Goal: Information Seeking & Learning: Learn about a topic

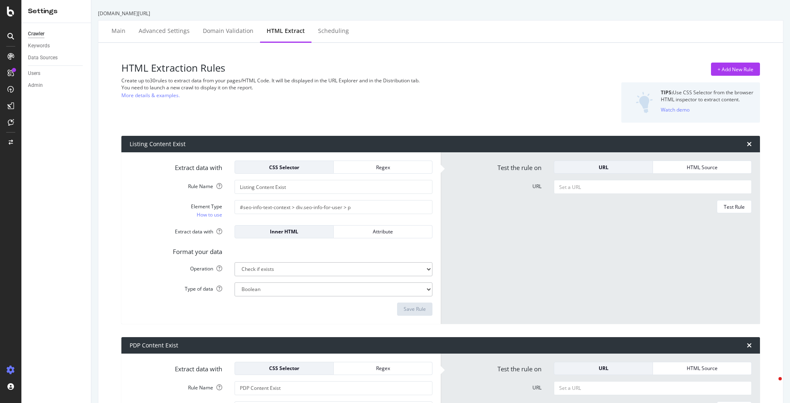
select select "exist"
select select "count"
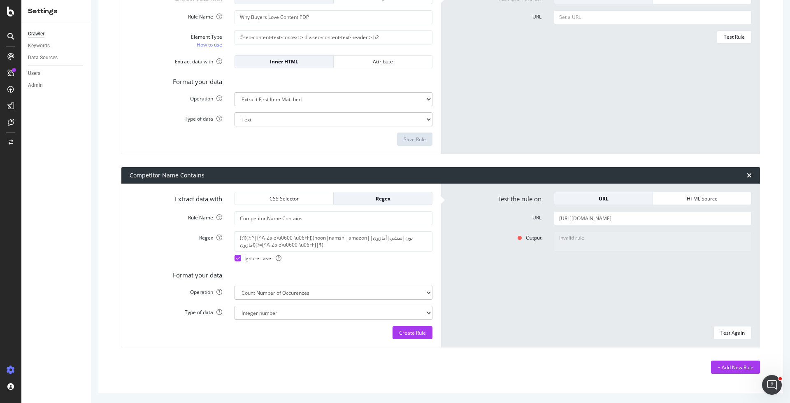
click at [301, 230] on form "Extract data with CSS Selector Regex Rule Name Competitor Name Contains Regex (…" at bounding box center [281, 265] width 303 height 147
click at [301, 240] on textarea "(?i)(?:^|[^A-Za-z\u0600-\u06FF])(noon|namshi|amazon|نون|نمشي|أمازون|امازون)(?=[…" at bounding box center [333, 241] width 198 height 20
paste textarea "^|[^\p{L}])(noon|namshi|amazon|نون|نمشي|أمازون|امازون)([^\p{L}"
click at [305, 240] on textarea "(?i)(^|[^\p{L}])(noon|namshi|amazon|نون|نمشي|أمازون|امازون)([^\p{L}]|$)" at bounding box center [333, 241] width 198 height 20
click at [306, 243] on textarea "(?i)(^|[^\p{L}])(noon|namshi|amazon|نون|نمشي|أمازون|امازون)([^\p{L}]|$)" at bounding box center [333, 241] width 198 height 20
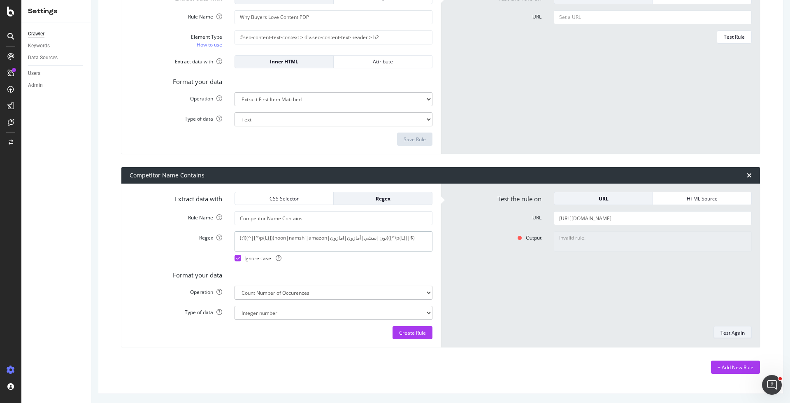
type textarea "(?i)(^|[^\p{L}])(noon|namshi|amazon|نون|نمشي|أمازون|امازون)([^\p{L}]|$)"
click at [725, 329] on div "Test Again" at bounding box center [732, 332] width 24 height 7
click at [403, 237] on textarea "(?i)(^|[^\p{L}])(noon|namshi|amazon|نون|نمشي|أمازون|امازون)([^\p{L}]|$)" at bounding box center [333, 241] width 198 height 20
click at [522, 372] on div "+ Add New Rule" at bounding box center [440, 366] width 638 height 13
click at [414, 334] on div "Create Rule" at bounding box center [412, 332] width 27 height 7
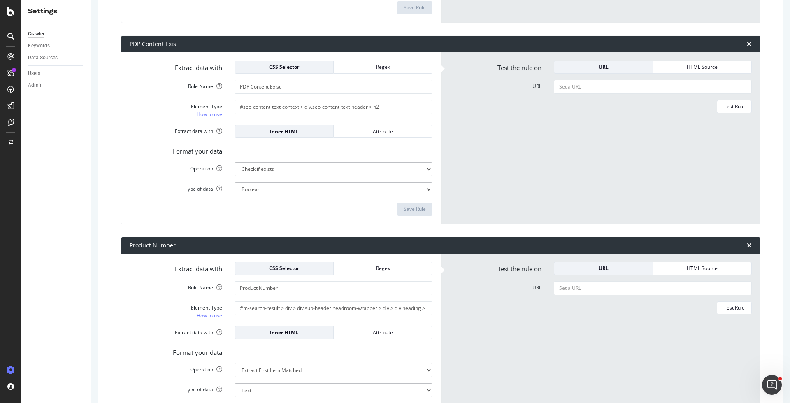
scroll to position [280, 0]
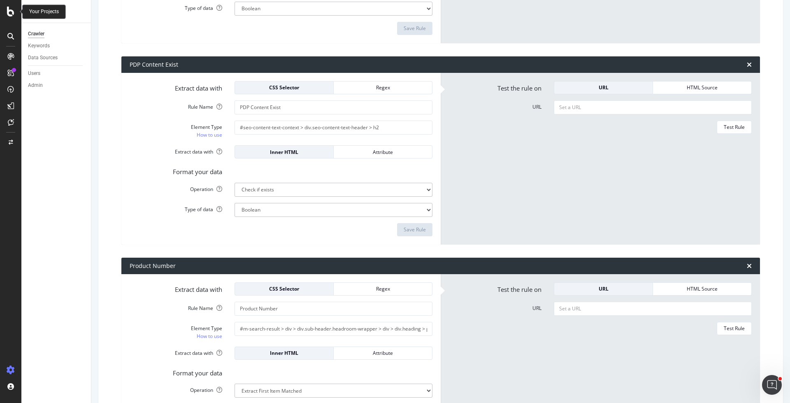
click at [9, 15] on icon at bounding box center [10, 12] width 7 height 10
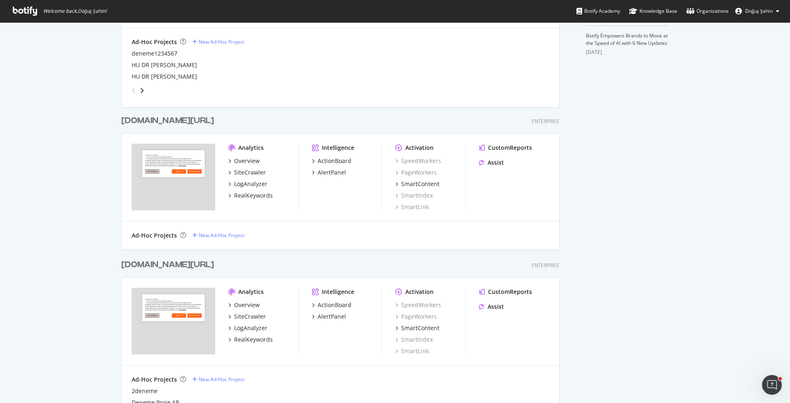
scroll to position [439, 0]
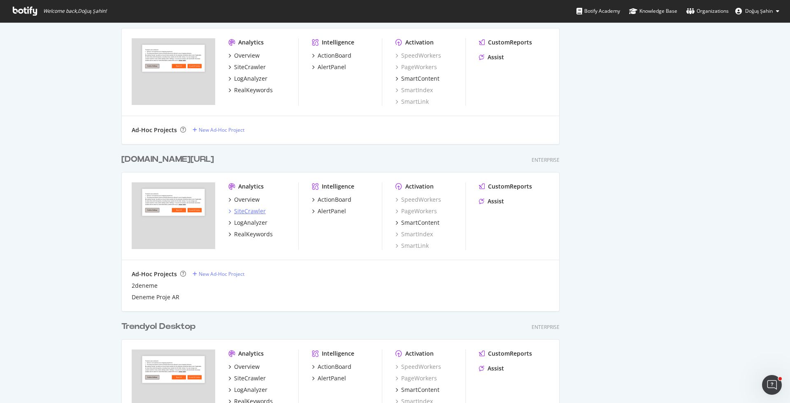
click at [253, 210] on div "SiteCrawler" at bounding box center [250, 211] width 32 height 8
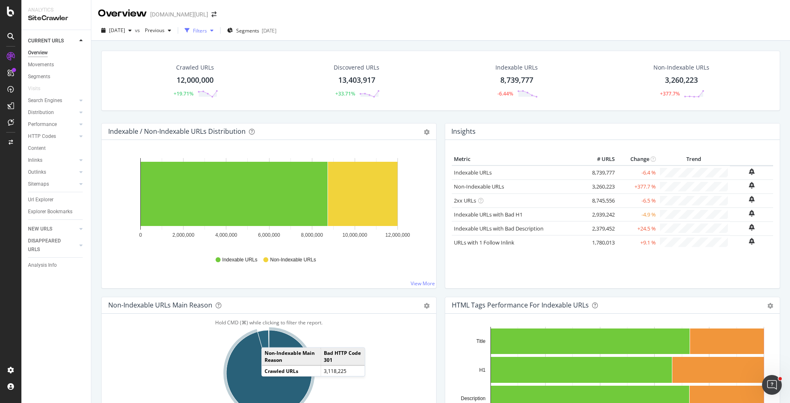
click at [207, 28] on div "Filters" at bounding box center [200, 30] width 14 height 7
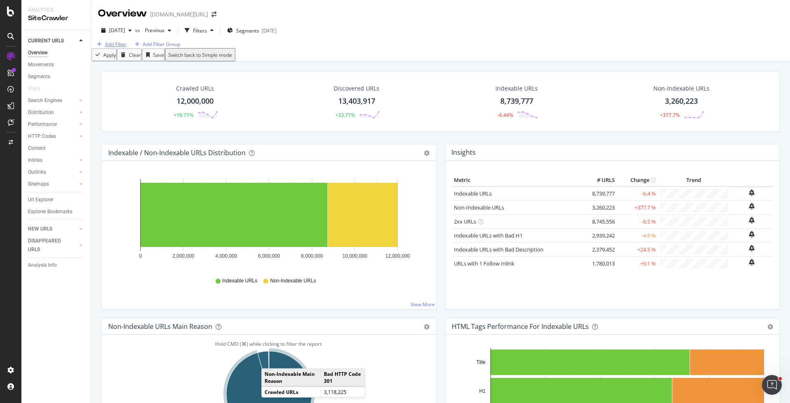
click at [100, 47] on div "button" at bounding box center [99, 44] width 11 height 5
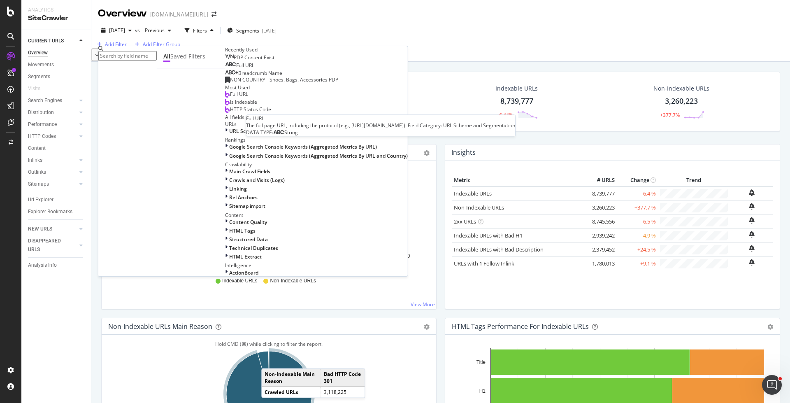
click at [236, 69] on span "Full URL" at bounding box center [245, 65] width 18 height 7
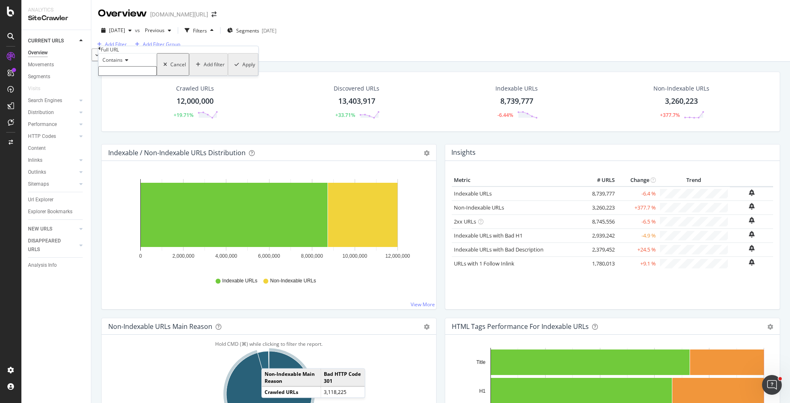
click at [135, 76] on input "text" at bounding box center [127, 70] width 58 height 9
type input "iphone"
click at [241, 70] on div "Apply" at bounding box center [247, 66] width 13 height 7
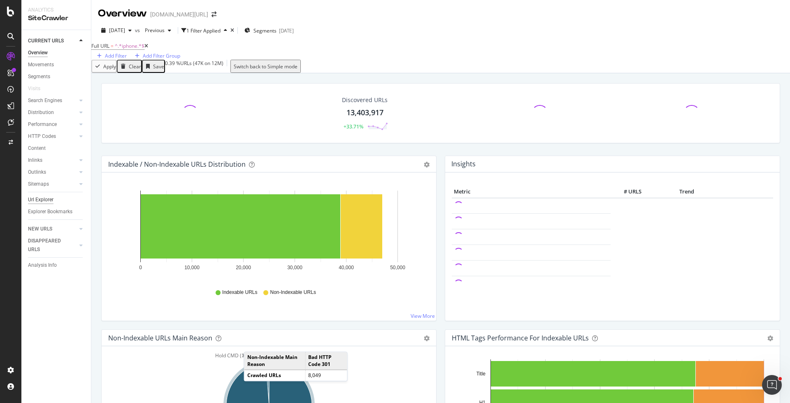
click at [50, 203] on div "Url Explorer" at bounding box center [40, 199] width 25 height 9
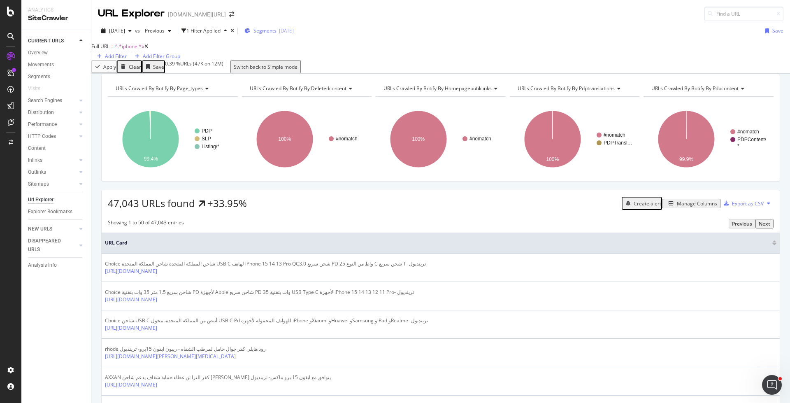
click at [276, 31] on span "Segments" at bounding box center [264, 30] width 23 height 7
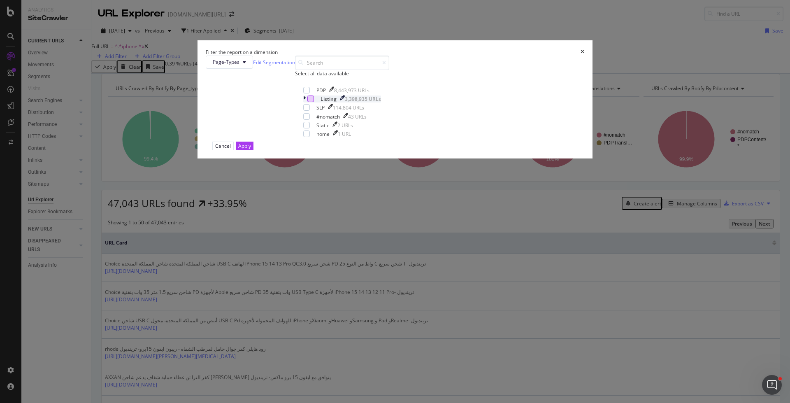
click at [314, 102] on div "modal" at bounding box center [310, 98] width 7 height 7
click at [251, 149] on div "Apply" at bounding box center [244, 145] width 13 height 7
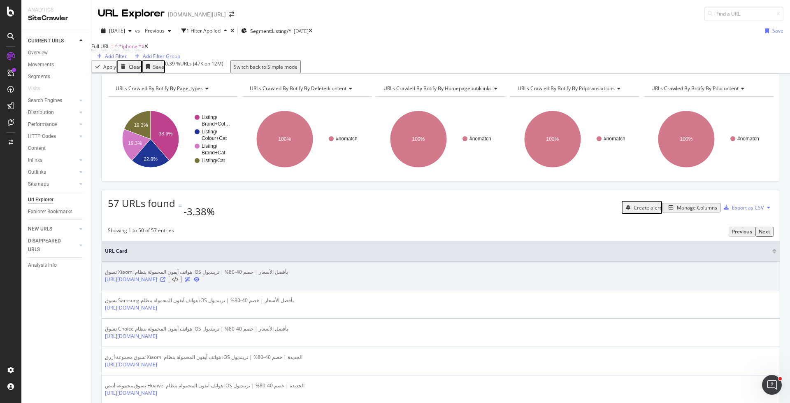
click at [165, 282] on icon at bounding box center [162, 279] width 5 height 5
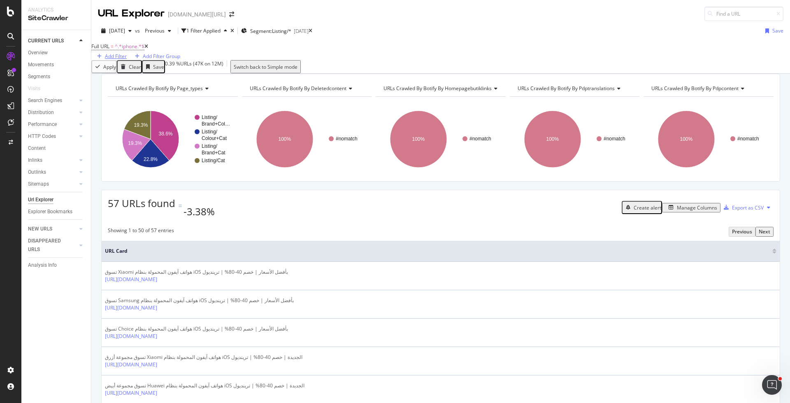
click at [127, 53] on div "Add Filter" at bounding box center [116, 56] width 22 height 7
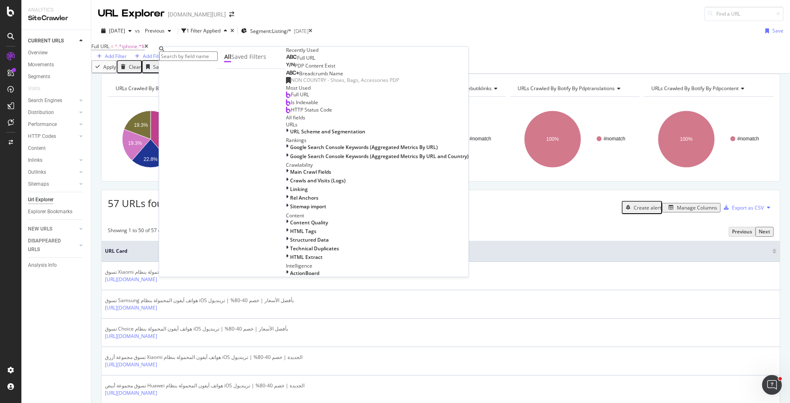
click at [297, 61] on span "Full URL" at bounding box center [306, 57] width 18 height 7
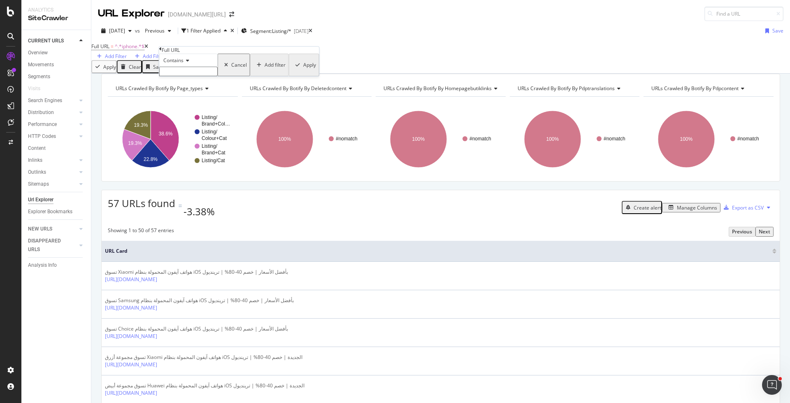
click at [183, 64] on span "Contains" at bounding box center [173, 60] width 20 height 7
click at [205, 136] on div "Doesn't contain" at bounding box center [189, 131] width 58 height 9
click at [197, 76] on input "text" at bounding box center [188, 71] width 58 height 9
type input "pi="
click at [302, 71] on div "Apply" at bounding box center [308, 67] width 13 height 7
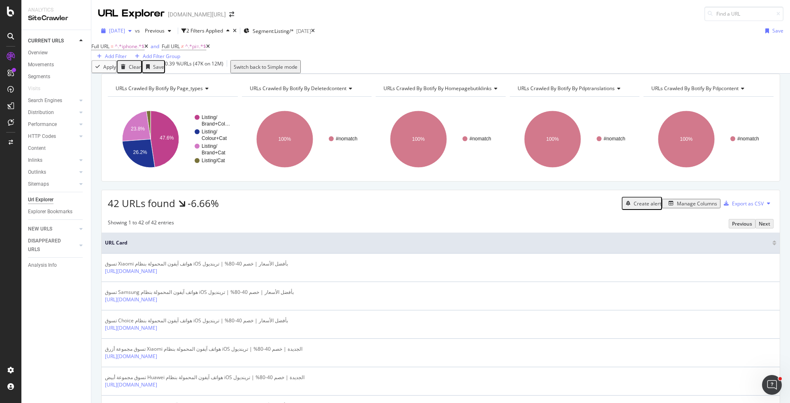
click at [125, 33] on span "[DATE]" at bounding box center [117, 30] width 16 height 7
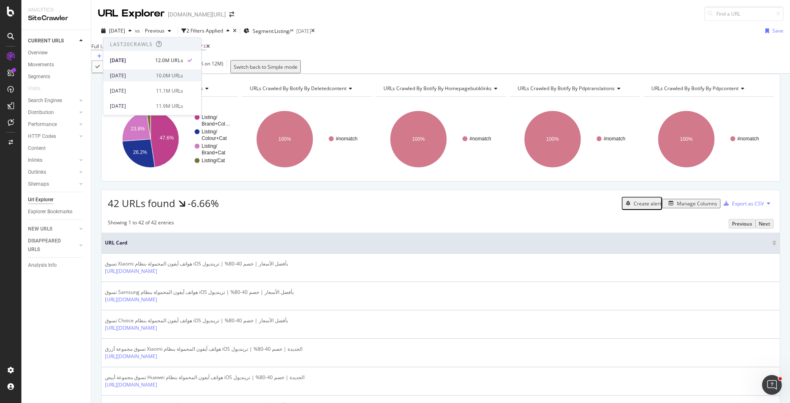
click at [160, 79] on div "2025 Aug. 1st 10.0M URLs" at bounding box center [152, 75] width 98 height 12
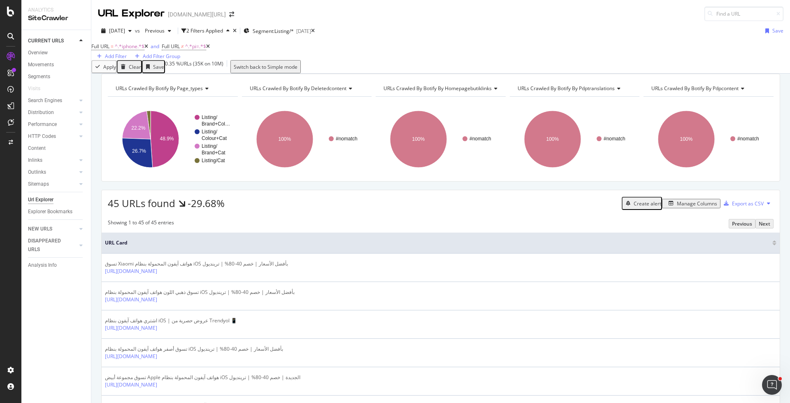
click at [294, 228] on div "Showing 1 to 45 of 45 entries Previous Next" at bounding box center [441, 223] width 678 height 9
click at [676, 207] on div "Manage Columns" at bounding box center [696, 203] width 40 height 7
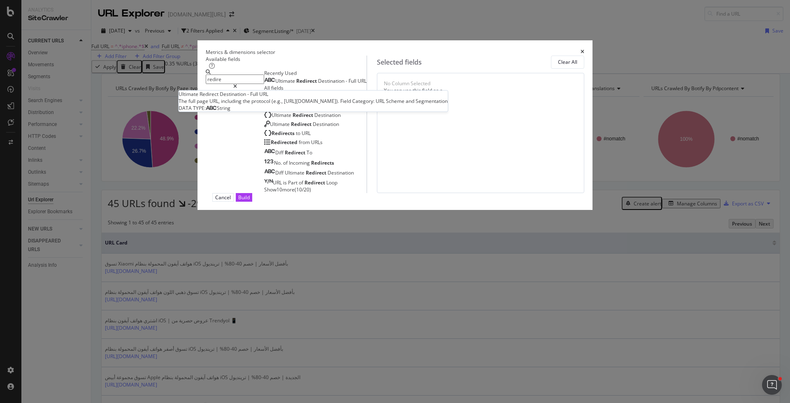
type input "redire"
click at [357, 84] on span "URL" at bounding box center [361, 80] width 9 height 7
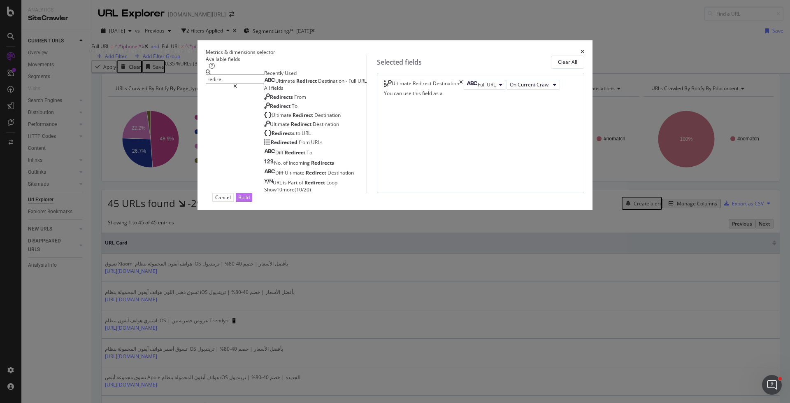
click at [252, 202] on button "Build" at bounding box center [244, 197] width 16 height 9
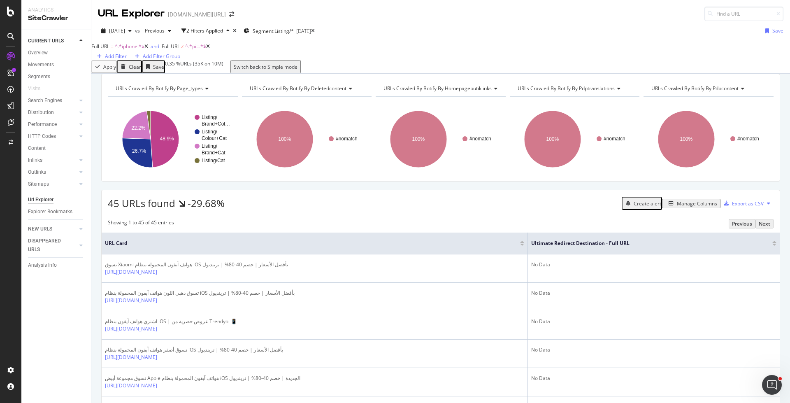
click at [139, 50] on span "^.*iphone.*$" at bounding box center [130, 46] width 30 height 7
click at [132, 74] on input "iphone" at bounding box center [127, 69] width 58 height 9
type input "apple-"
click at [230, 68] on div "button" at bounding box center [235, 65] width 11 height 5
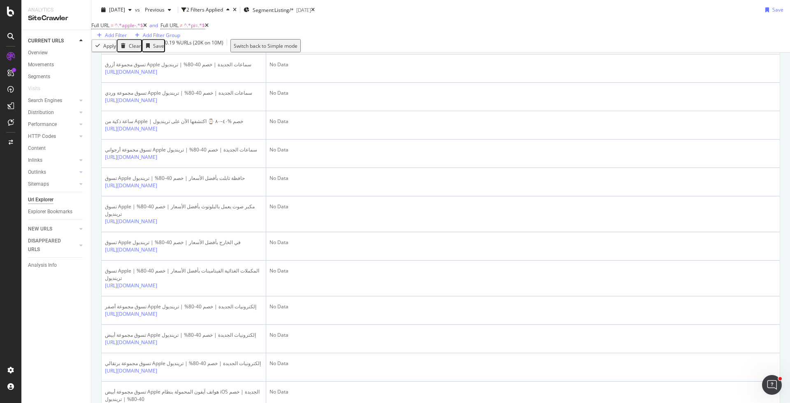
scroll to position [1261, 0]
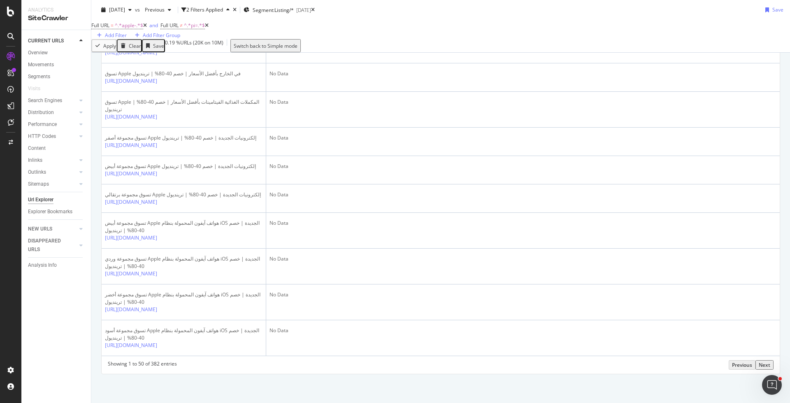
scroll to position [1435, 0]
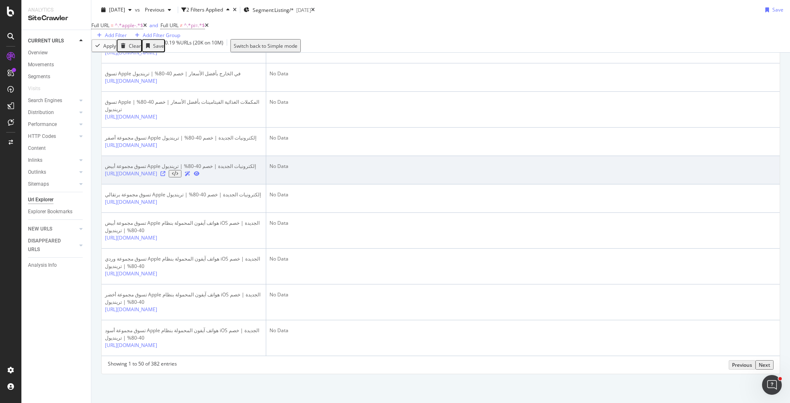
click at [165, 176] on icon at bounding box center [162, 173] width 5 height 5
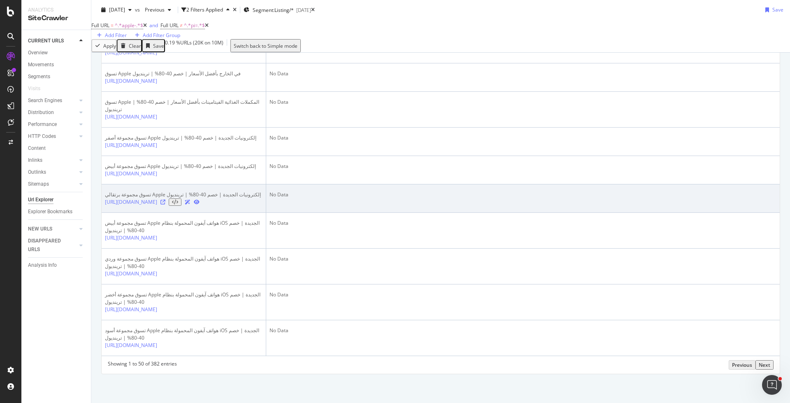
scroll to position [1833, 0]
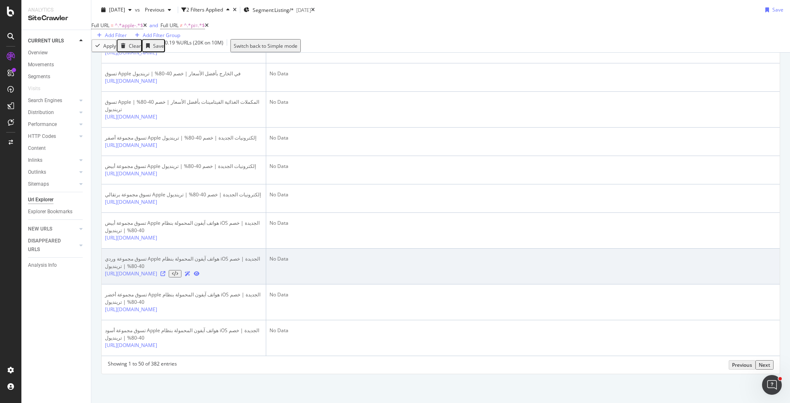
click at [165, 271] on icon at bounding box center [162, 273] width 5 height 5
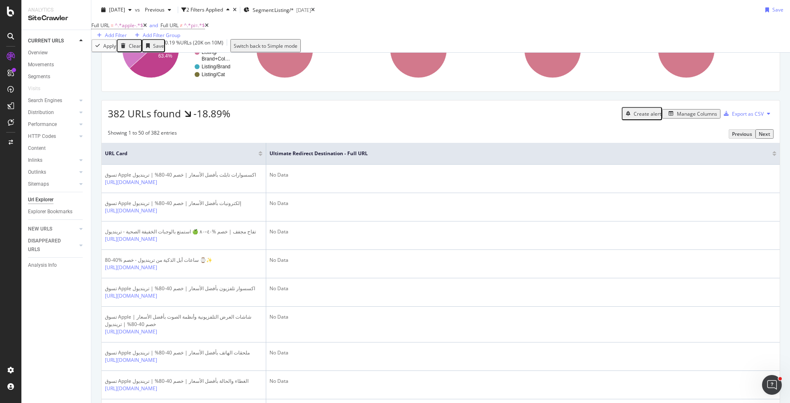
scroll to position [0, 0]
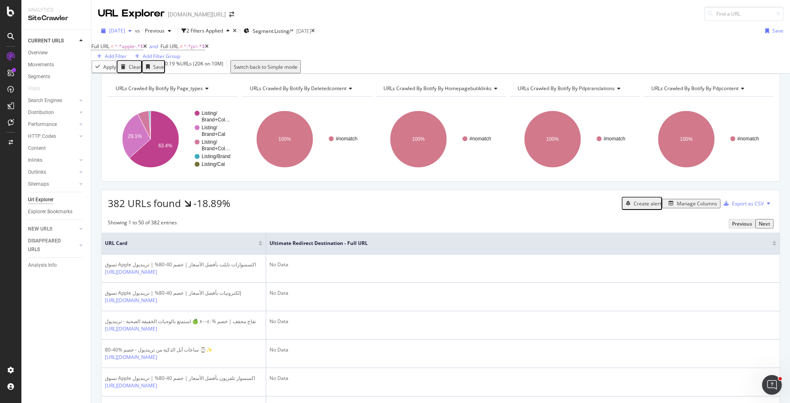
click at [125, 30] on span "2025 Aug. 1st" at bounding box center [117, 30] width 16 height 7
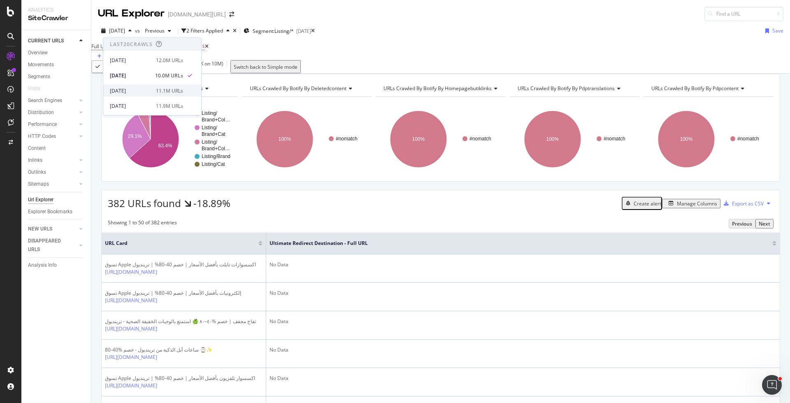
click at [144, 88] on div "2025 Jul. 25th" at bounding box center [130, 90] width 41 height 7
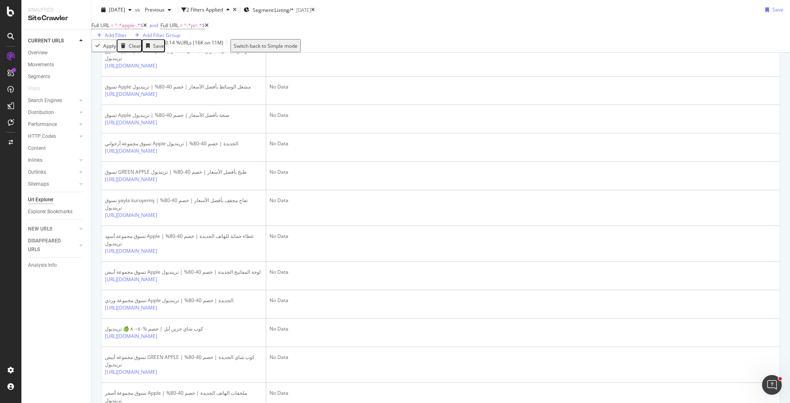
scroll to position [1191, 0]
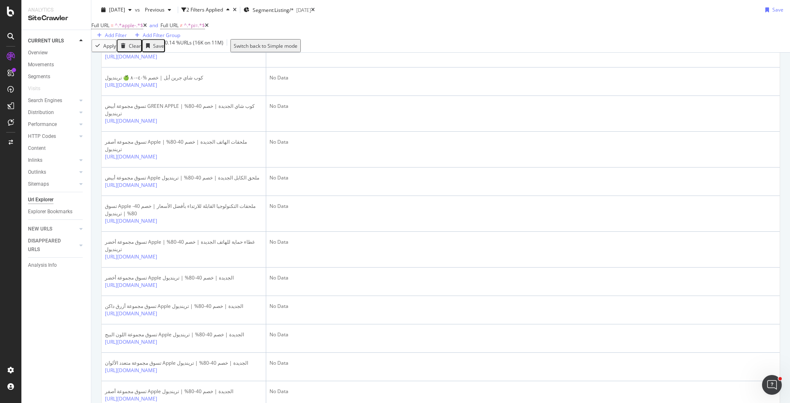
click at [165, 31] on icon at bounding box center [162, 28] width 5 height 5
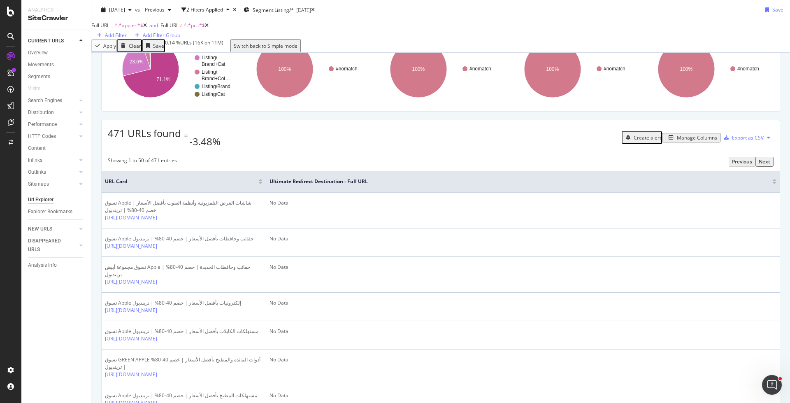
scroll to position [54, 0]
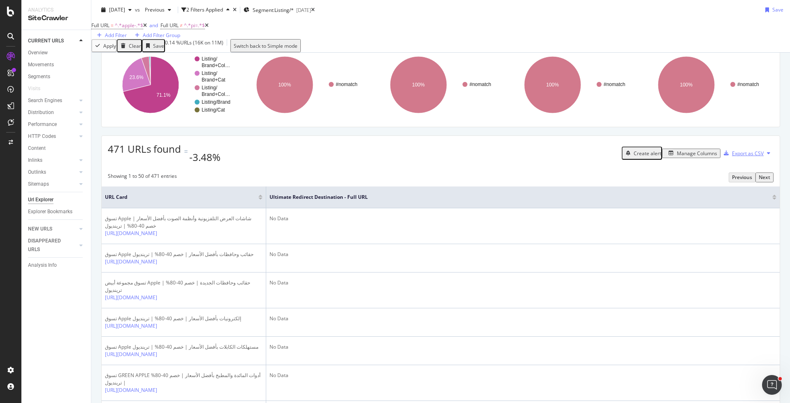
click at [743, 157] on div "Export as CSV" at bounding box center [748, 153] width 32 height 7
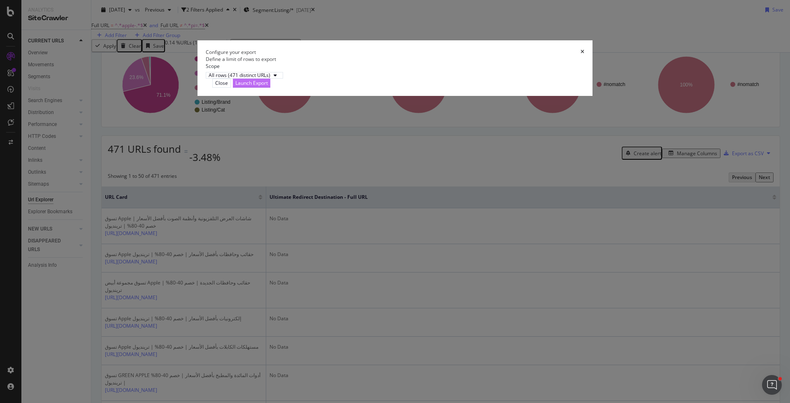
click at [268, 86] on div "Launch Export" at bounding box center [251, 82] width 32 height 7
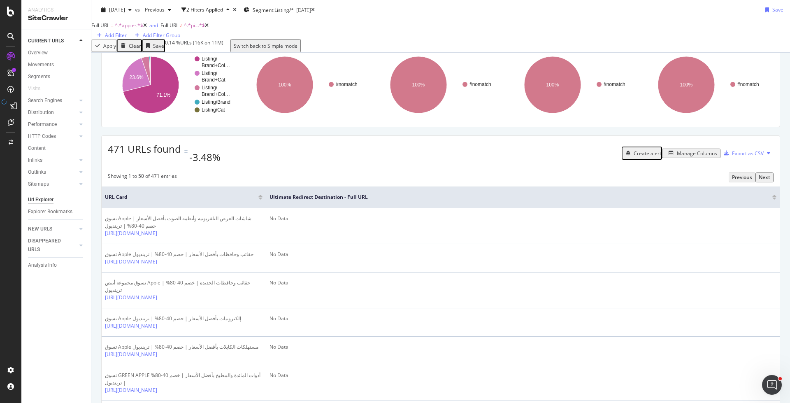
click at [123, 29] on span "^.*apple-.*$" at bounding box center [129, 25] width 28 height 7
click at [122, 54] on input "apple-" at bounding box center [127, 48] width 58 height 9
type input "phone-"
click at [183, 59] on div "Contains phone- Cancel Add filter Apply" at bounding box center [177, 45] width 158 height 28
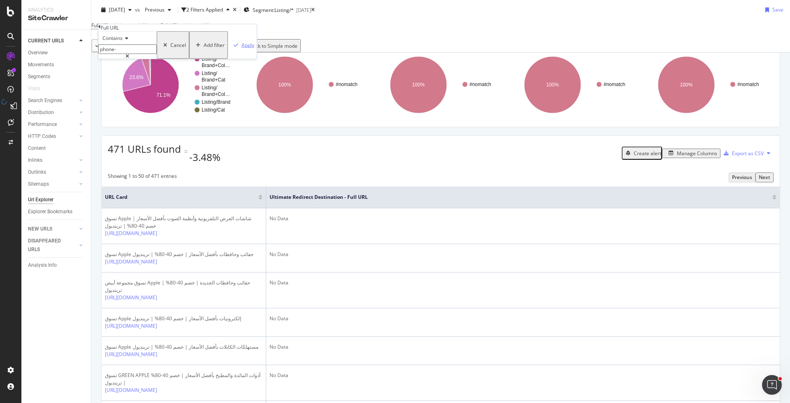
click at [234, 47] on icon "button" at bounding box center [236, 44] width 5 height 5
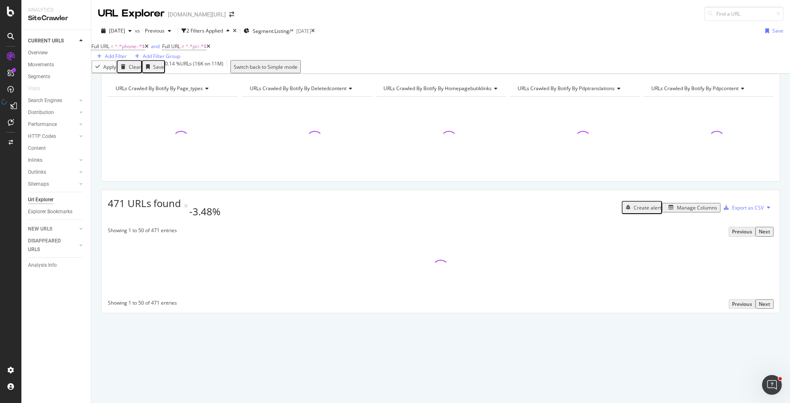
click at [210, 49] on icon at bounding box center [208, 46] width 4 height 5
click at [148, 49] on icon at bounding box center [147, 46] width 4 height 5
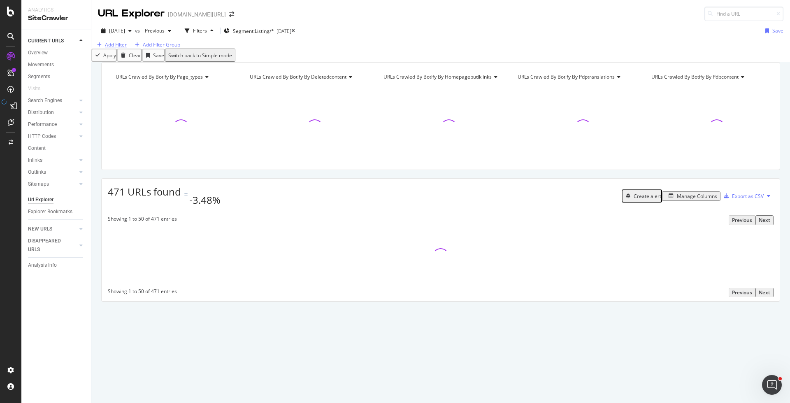
click at [123, 48] on div "Add Filter" at bounding box center [116, 44] width 22 height 7
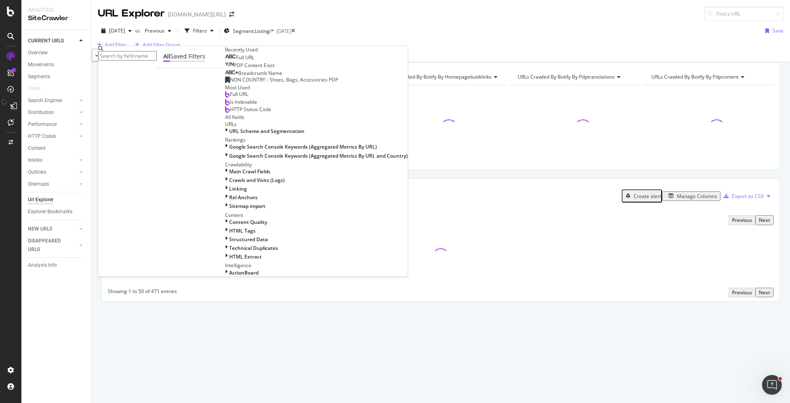
click at [170, 62] on div "Saved Filters" at bounding box center [187, 56] width 35 height 9
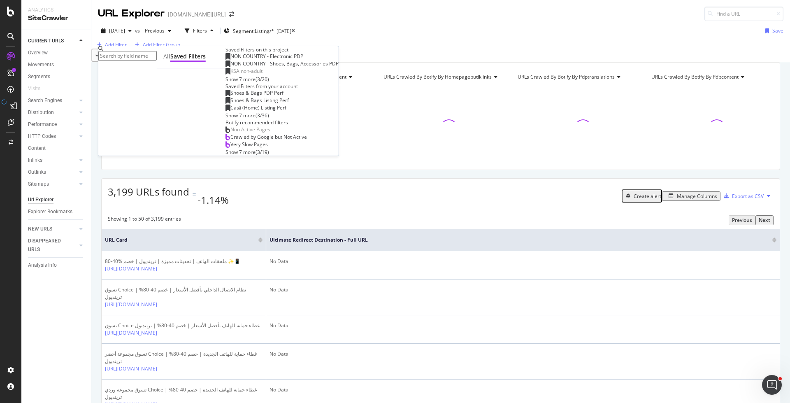
click at [230, 60] on span "NON COUNTRY - Electronic PDP" at bounding box center [266, 56] width 73 height 7
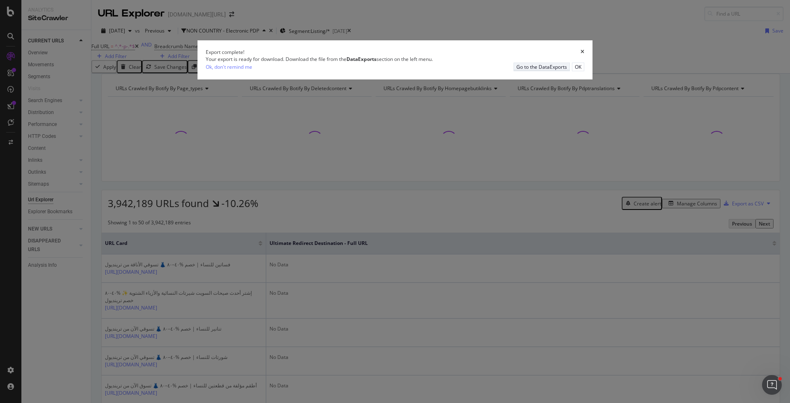
click at [516, 70] on div "Go to the DataExports" at bounding box center [541, 66] width 51 height 7
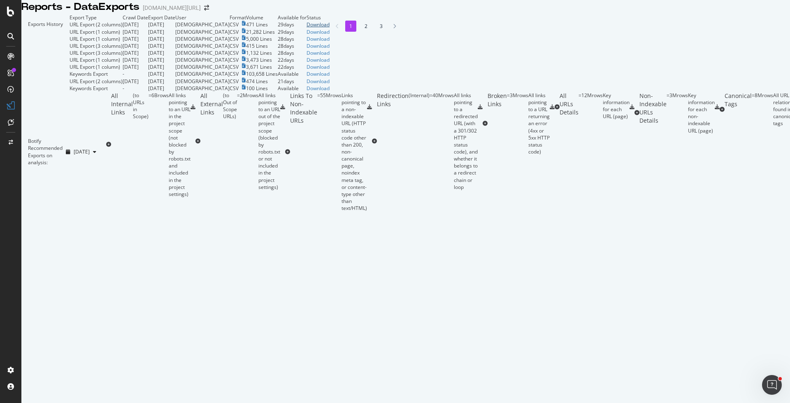
click at [329, 28] on div "Download" at bounding box center [317, 24] width 23 height 7
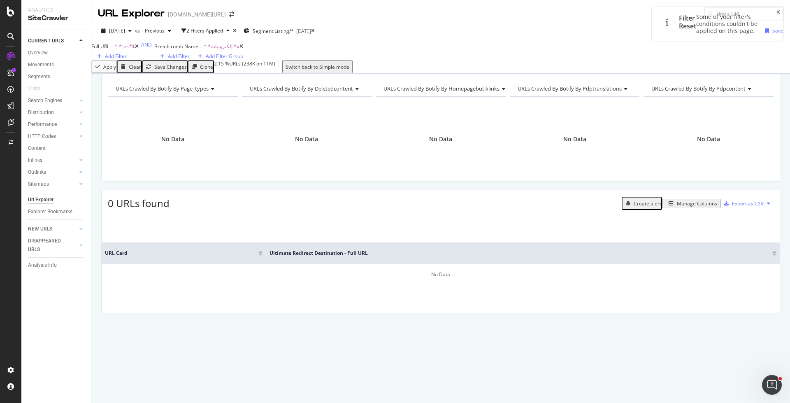
click at [139, 49] on icon at bounding box center [137, 46] width 4 height 5
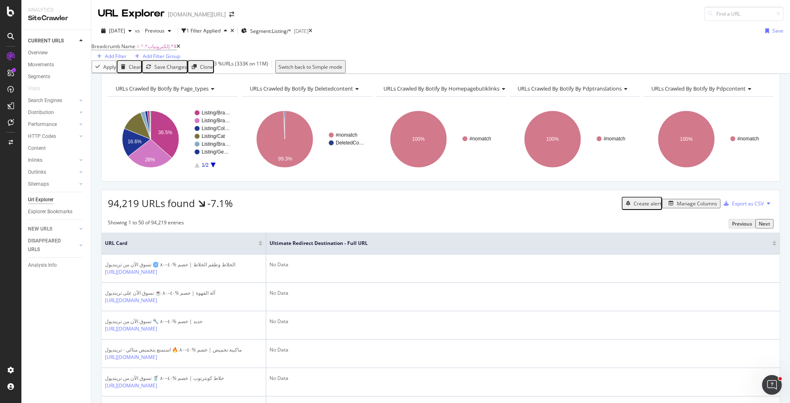
click at [215, 59] on div "Breadcrumb Name = ^.*إلكترونيات.*$ Add Filter Add Filter Group" at bounding box center [440, 50] width 698 height 19
click at [127, 53] on div "Add Filter" at bounding box center [116, 56] width 22 height 7
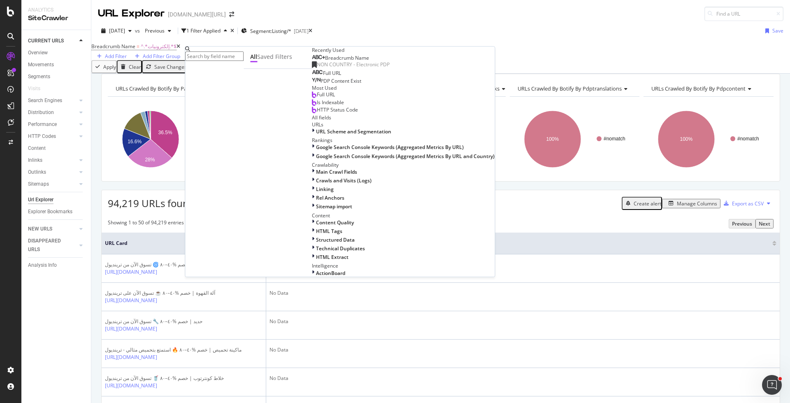
click at [323, 77] on span "Full URL" at bounding box center [332, 73] width 18 height 7
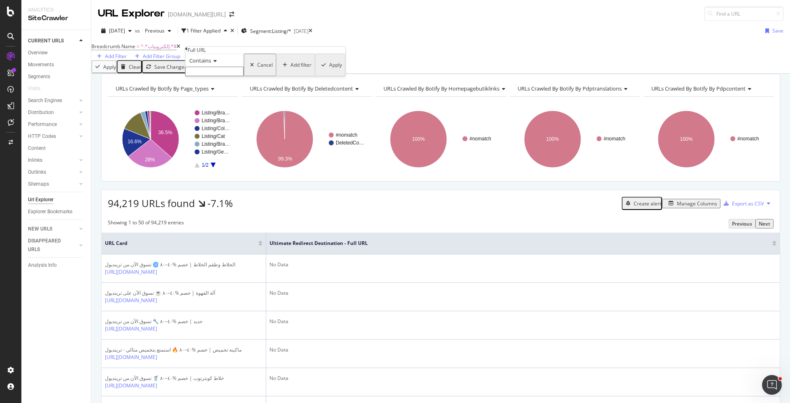
click at [217, 63] on icon at bounding box center [214, 60] width 6 height 5
click at [219, 135] on span "Doesn't contain" at bounding box center [206, 131] width 36 height 7
click at [227, 76] on input "text" at bounding box center [214, 71] width 58 height 9
type input "pi="
click at [328, 71] on div "Apply" at bounding box center [334, 67] width 13 height 7
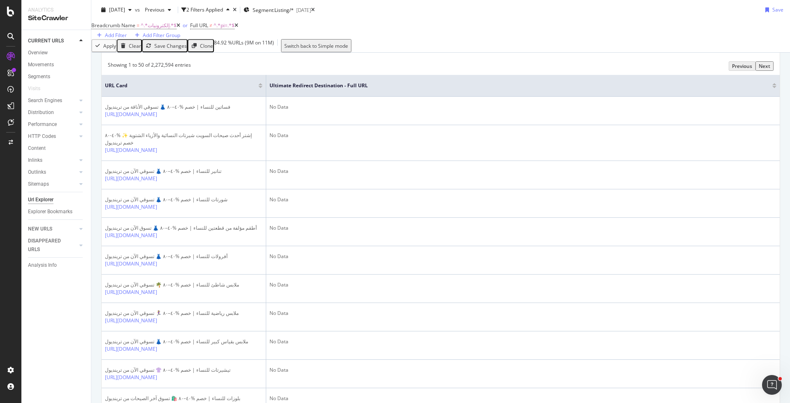
scroll to position [67, 0]
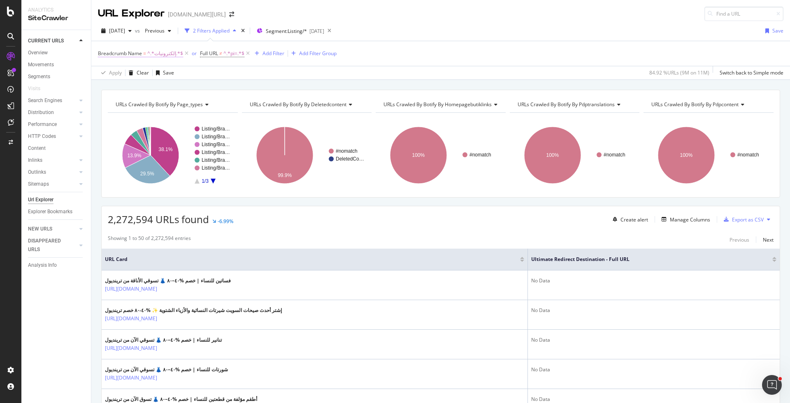
click at [159, 55] on span "^.*إلكترونيات.*$" at bounding box center [165, 54] width 36 height 12
click at [243, 79] on div "Apply Clear Save 84.92 % URLs ( 9M on 11M ) Switch back to Simple mode" at bounding box center [440, 73] width 698 height 14
click at [141, 57] on span "Breadcrumb Name = ^.*إلكترونيات.*$" at bounding box center [144, 54] width 92 height 12
click at [141, 53] on span "Breadcrumb Name" at bounding box center [120, 53] width 44 height 7
click at [104, 51] on div "Breadcrumb Name" at bounding box center [150, 52] width 97 height 14
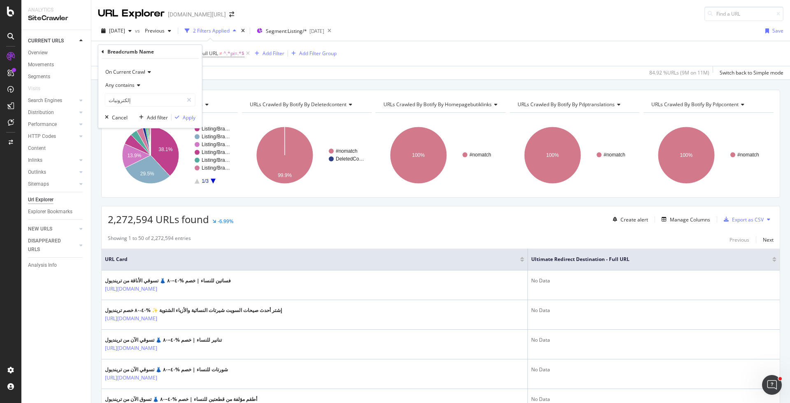
click at [102, 49] on icon at bounding box center [103, 51] width 2 height 5
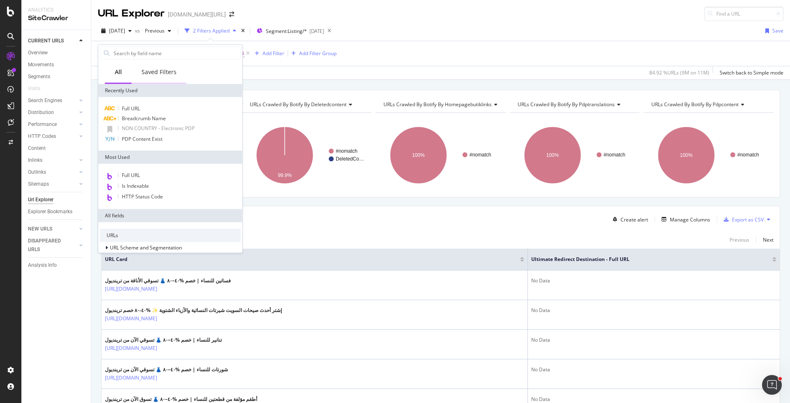
click at [162, 74] on div "Saved Filters" at bounding box center [158, 72] width 35 height 8
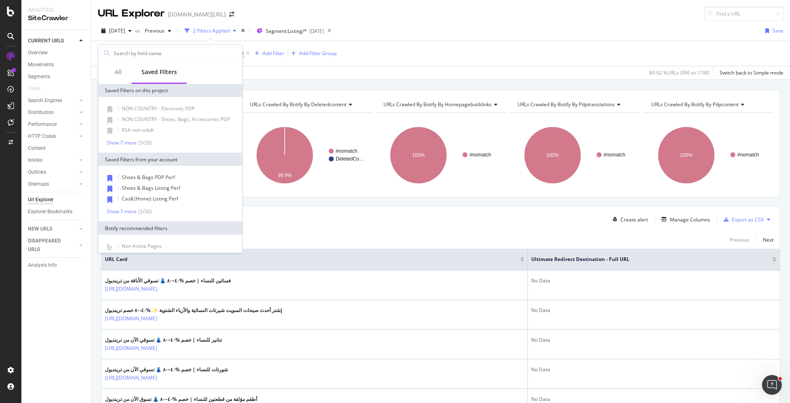
click at [290, 82] on div "URLs Crawled By Botify By page_types Chart (by Value) Table Expand Export as CS…" at bounding box center [440, 90] width 698 height 20
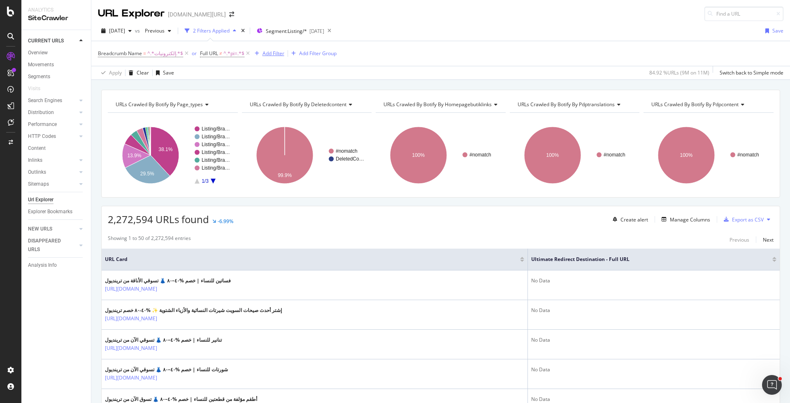
click at [244, 54] on icon at bounding box center [247, 53] width 7 height 8
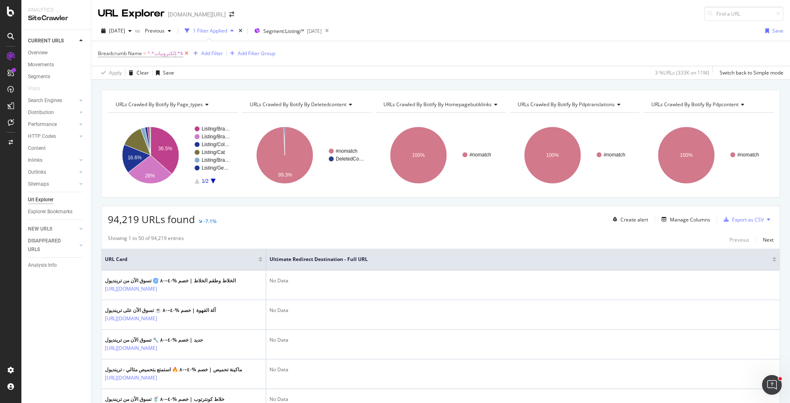
click at [183, 53] on icon at bounding box center [186, 53] width 7 height 8
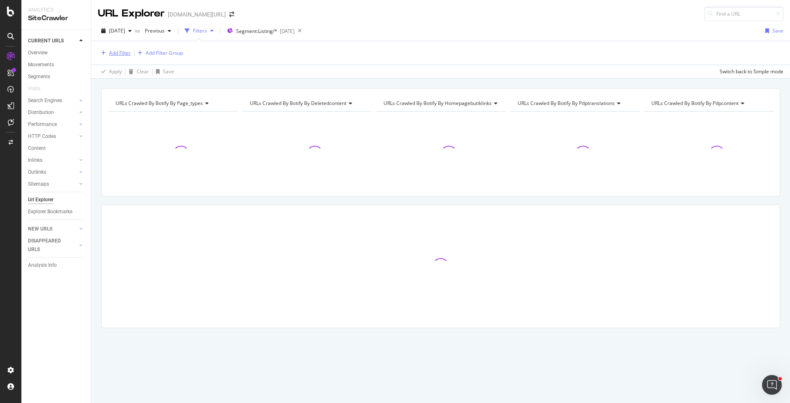
click at [125, 54] on div "Add Filter" at bounding box center [120, 52] width 22 height 7
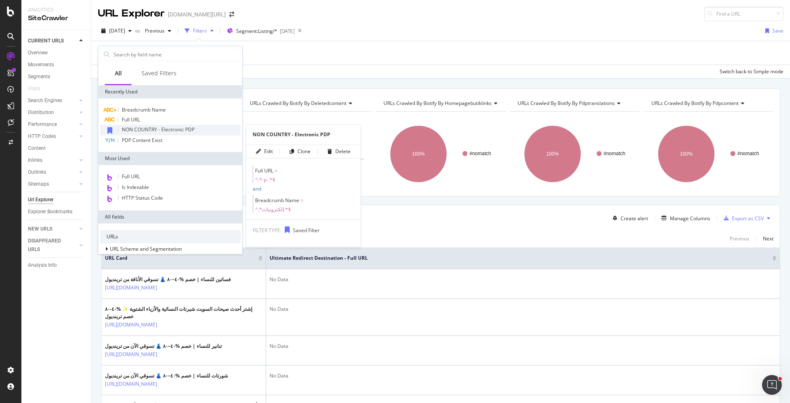
click at [162, 131] on span "NON COUNTRY - Electronic PDP" at bounding box center [158, 129] width 73 height 7
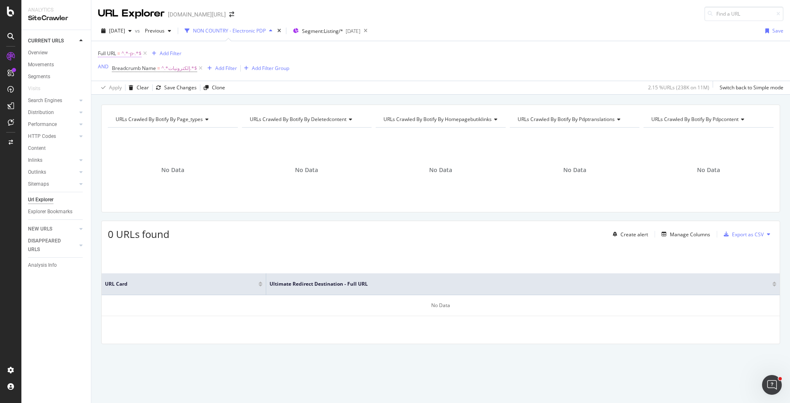
click at [122, 51] on span "^.*-p-.*$" at bounding box center [131, 54] width 20 height 12
click at [128, 73] on icon at bounding box center [128, 71] width 6 height 5
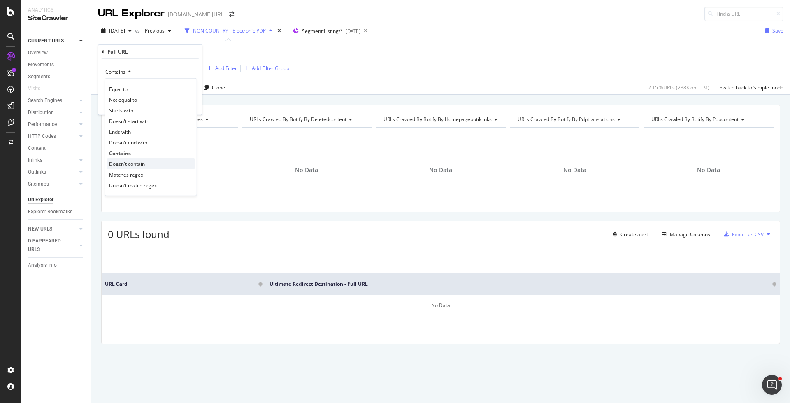
click at [136, 159] on div "Doesn't contain" at bounding box center [151, 163] width 88 height 11
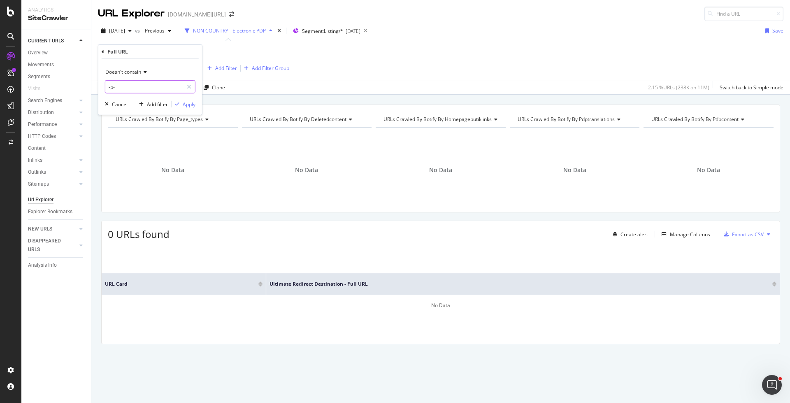
click at [136, 87] on input "-p-" at bounding box center [144, 86] width 78 height 13
click at [142, 88] on input "-p-" at bounding box center [144, 86] width 78 height 13
type input "-"
type input "pi="
click at [190, 98] on div "Doesn't contain pi= Cancel Add filter Apply" at bounding box center [150, 87] width 104 height 56
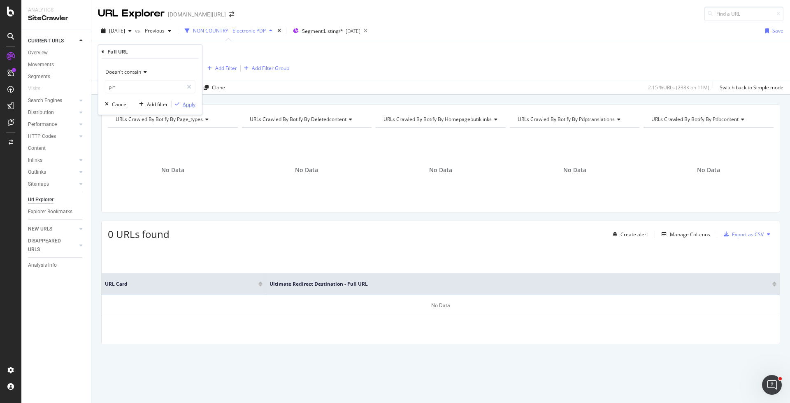
click at [190, 102] on div "Apply" at bounding box center [189, 103] width 13 height 7
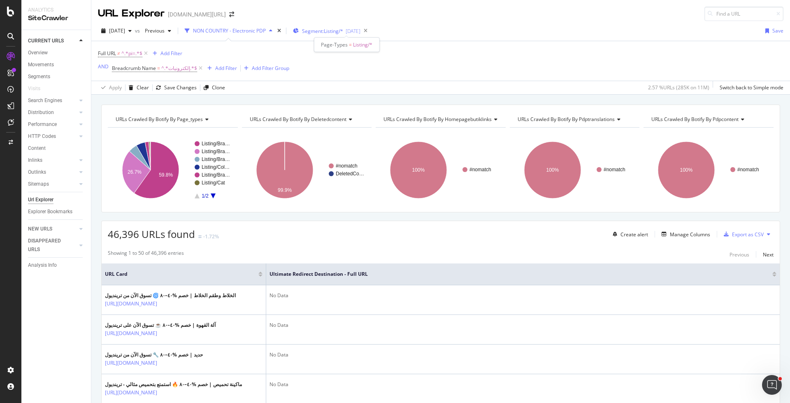
click at [322, 32] on span "Segment: Listing/*" at bounding box center [322, 31] width 41 height 7
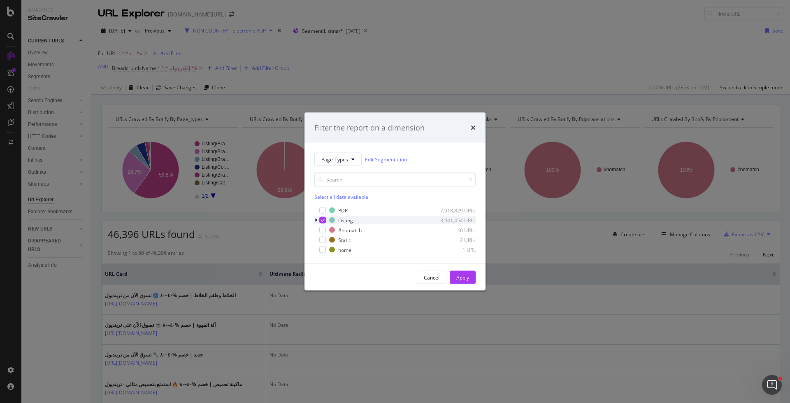
click at [315, 219] on icon "modal" at bounding box center [316, 220] width 2 height 5
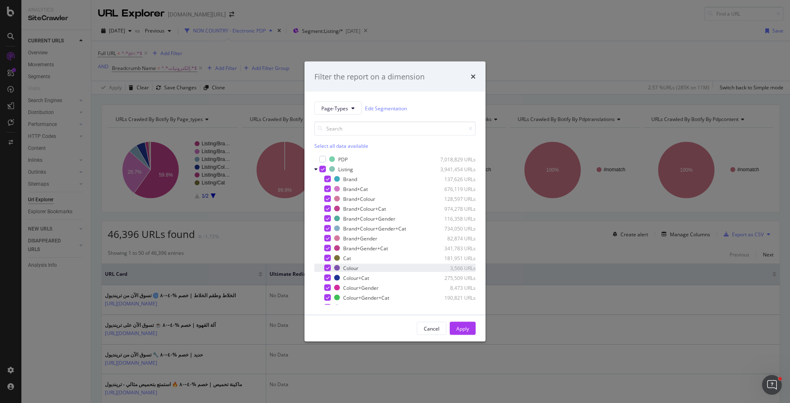
click at [326, 267] on icon "modal" at bounding box center [328, 268] width 4 height 4
click at [326, 259] on div "modal" at bounding box center [327, 258] width 7 height 7
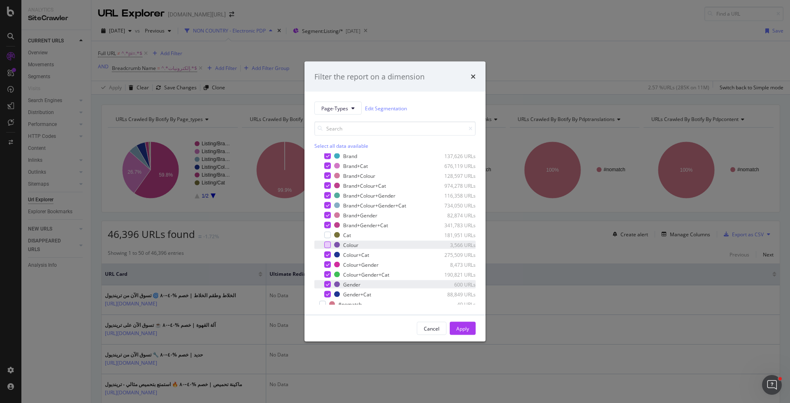
click at [330, 282] on div "modal" at bounding box center [327, 284] width 7 height 7
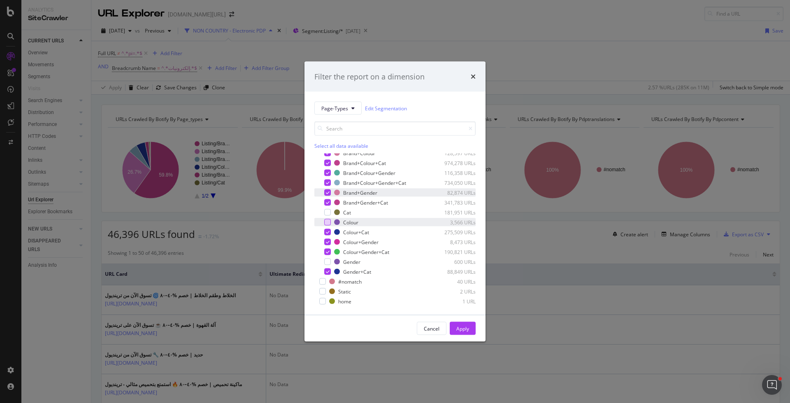
click at [327, 196] on div "Brand+Gender 82,874 URLs" at bounding box center [394, 192] width 161 height 8
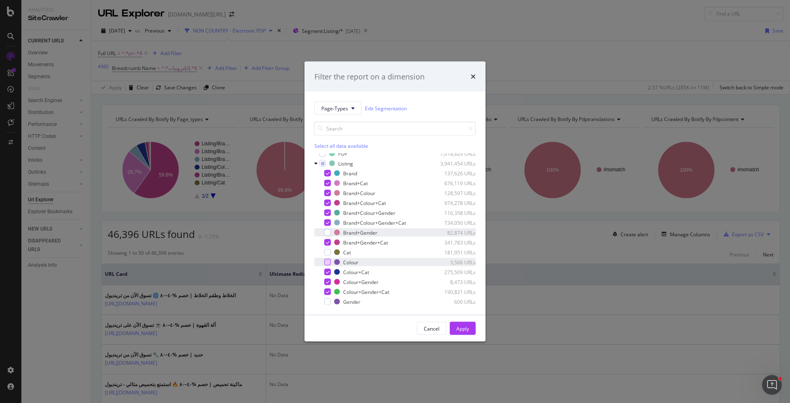
scroll to position [0, 0]
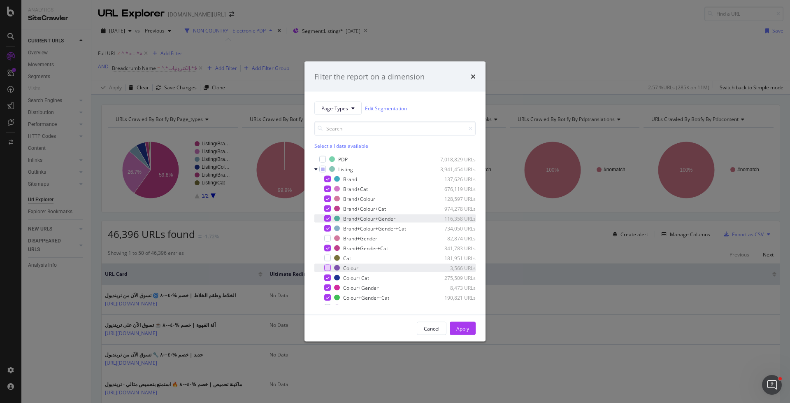
click at [328, 219] on icon "modal" at bounding box center [328, 218] width 4 height 4
click at [464, 327] on div "Apply" at bounding box center [462, 327] width 13 height 7
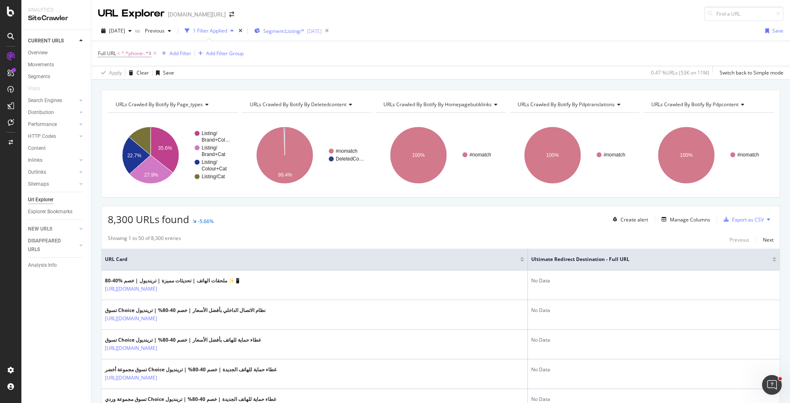
click at [301, 36] on div "Segment: Listing/* [DATE]" at bounding box center [287, 31] width 67 height 12
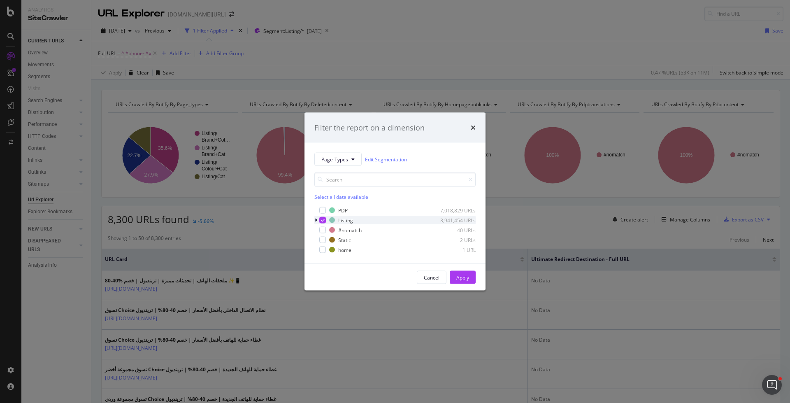
click at [317, 221] on div "modal" at bounding box center [316, 220] width 5 height 8
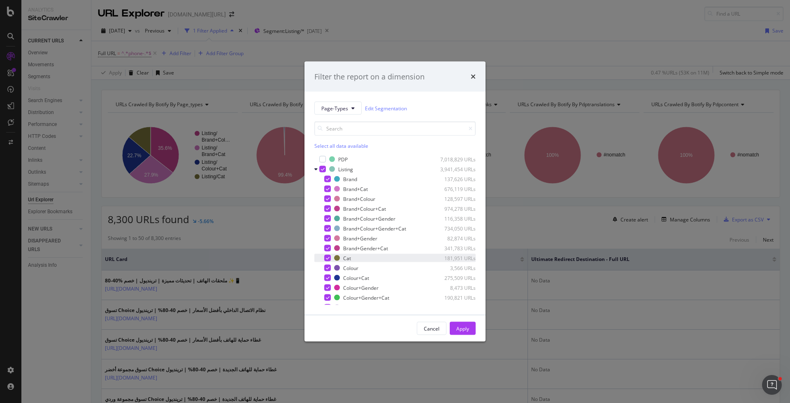
click at [327, 257] on icon "modal" at bounding box center [328, 258] width 4 height 4
click at [327, 267] on icon "modal" at bounding box center [328, 268] width 4 height 4
click at [326, 237] on icon "modal" at bounding box center [328, 238] width 4 height 4
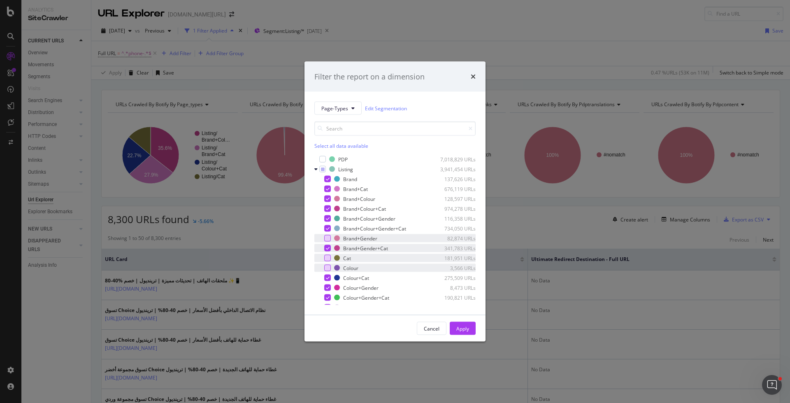
scroll to position [46, 0]
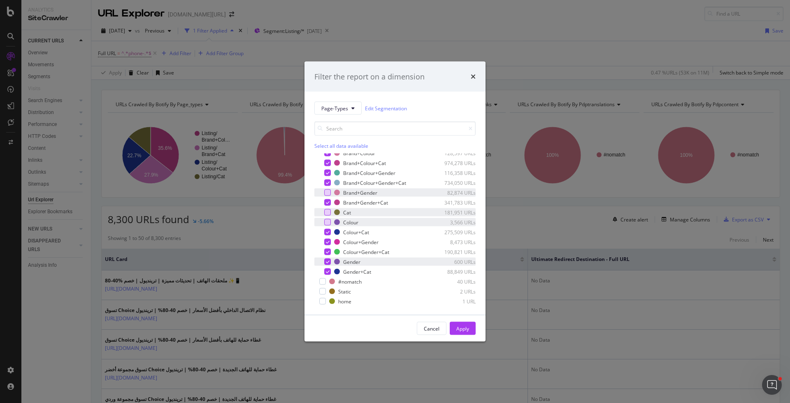
click at [327, 262] on icon "modal" at bounding box center [328, 261] width 4 height 4
click at [328, 269] on icon "modal" at bounding box center [328, 271] width 4 height 4
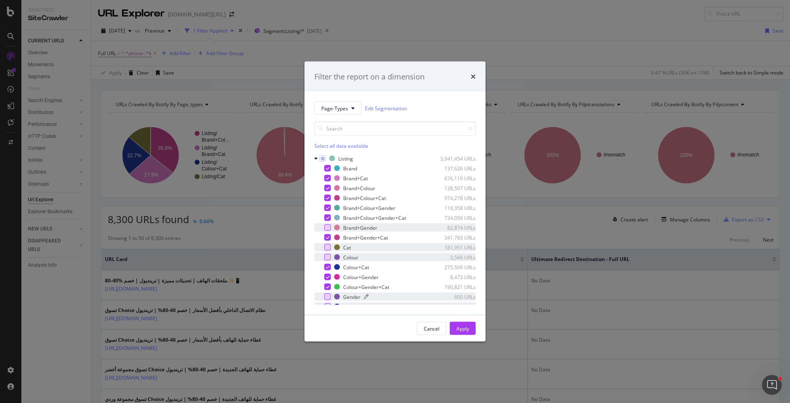
scroll to position [5, 0]
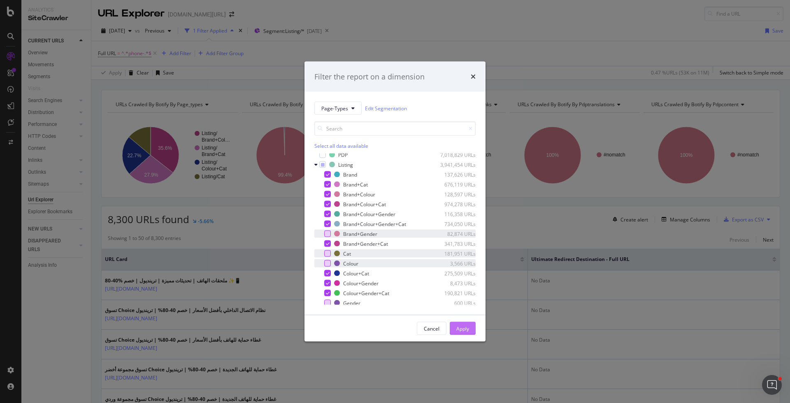
click at [468, 327] on div "Apply" at bounding box center [462, 327] width 13 height 7
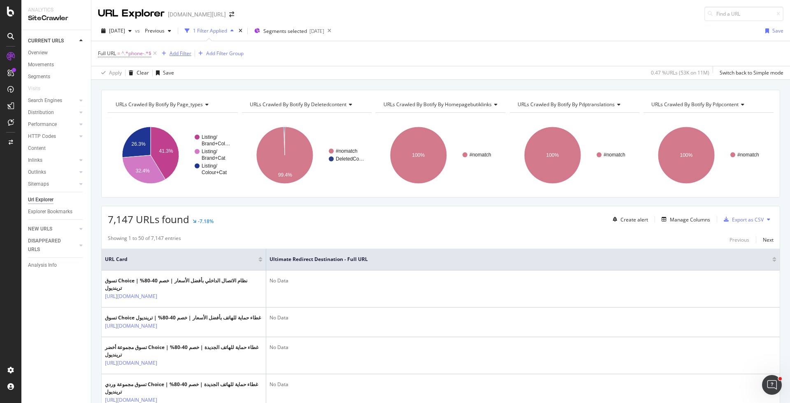
click at [183, 56] on div "Add Filter" at bounding box center [180, 53] width 22 height 7
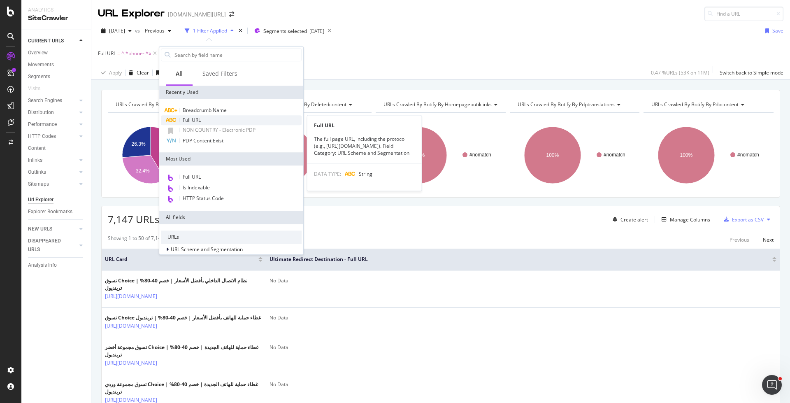
click at [199, 119] on span "Full URL" at bounding box center [192, 119] width 18 height 7
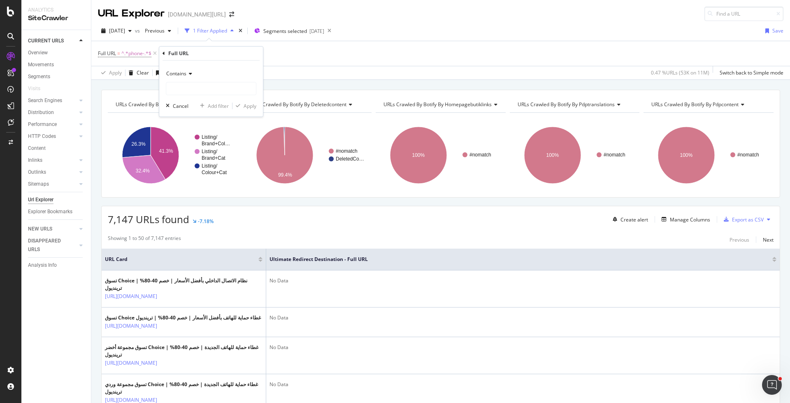
click at [178, 75] on span "Contains" at bounding box center [176, 73] width 20 height 7
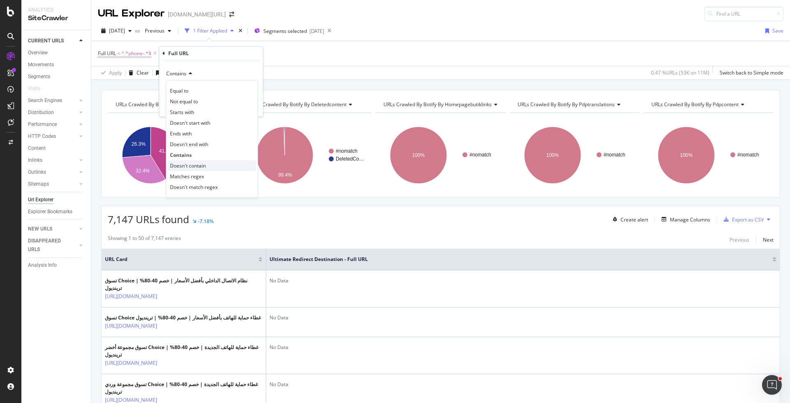
click at [195, 163] on span "Doesn't contain" at bounding box center [188, 165] width 36 height 7
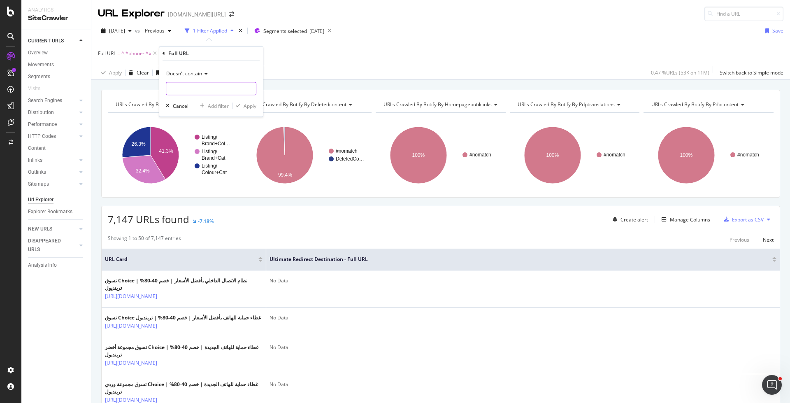
click at [202, 88] on input "text" at bounding box center [211, 88] width 90 height 13
type input "pi="
click at [250, 105] on div "Apply" at bounding box center [249, 105] width 13 height 7
click at [742, 222] on div "Export as CSV" at bounding box center [741, 219] width 43 height 12
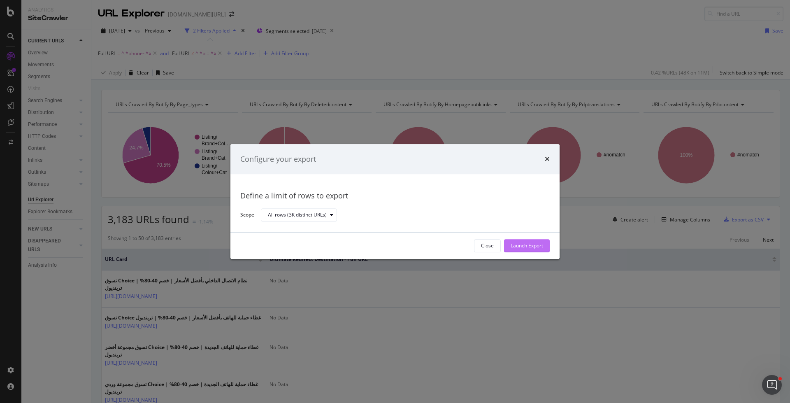
click at [536, 250] on div "Launch Export" at bounding box center [526, 245] width 32 height 12
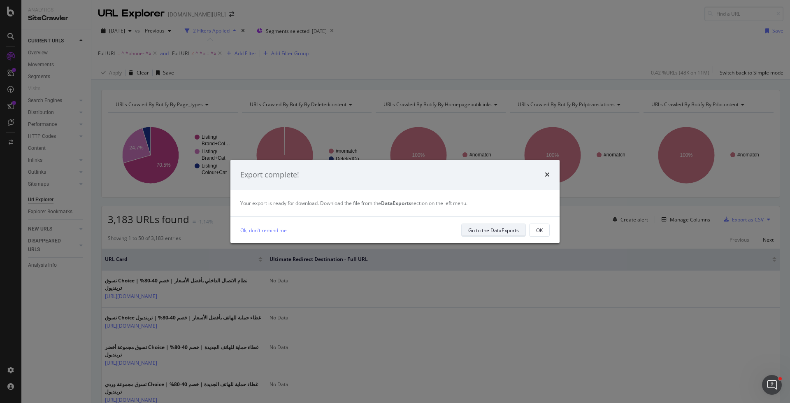
click at [500, 232] on div "Go to the DataExports" at bounding box center [493, 230] width 51 height 7
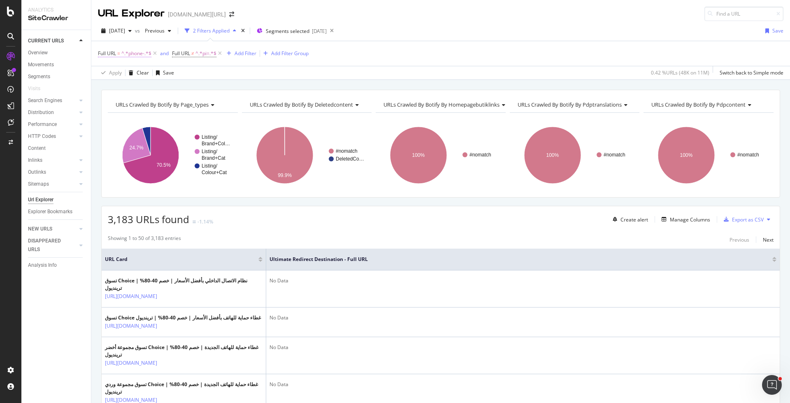
click at [122, 55] on span "^.*phone-.*$" at bounding box center [136, 54] width 30 height 12
click at [128, 89] on input "phone-" at bounding box center [144, 86] width 78 height 13
type input "apple"
click at [188, 103] on div "Apply" at bounding box center [189, 103] width 13 height 7
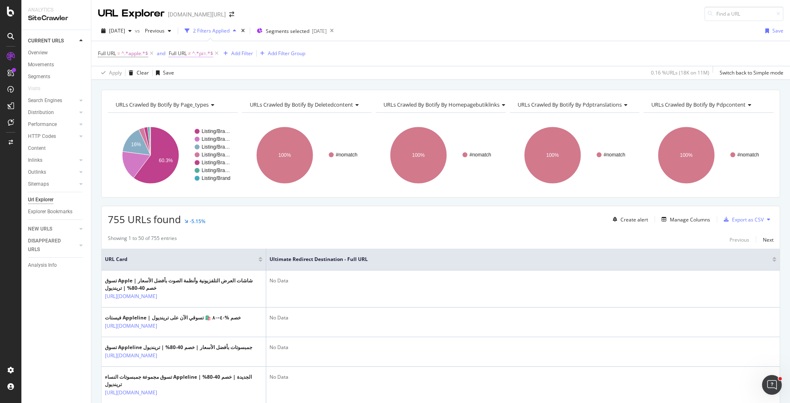
click at [195, 51] on span "^.*pi=.*$" at bounding box center [202, 54] width 21 height 12
click at [174, 50] on icon at bounding box center [174, 51] width 2 height 5
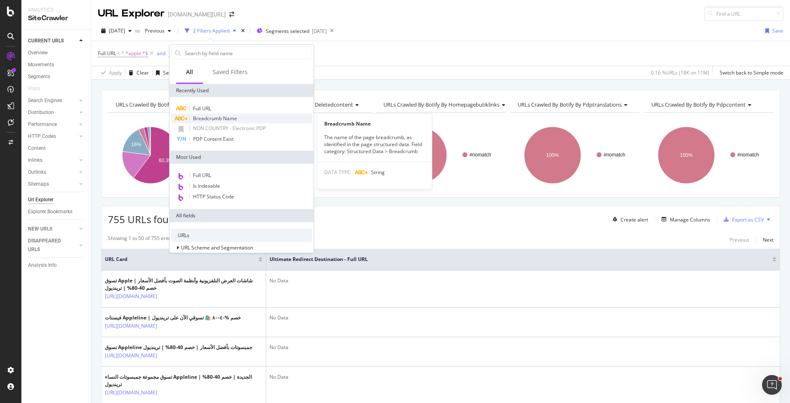
click at [215, 115] on span "Breadcrumb Name" at bounding box center [215, 118] width 44 height 7
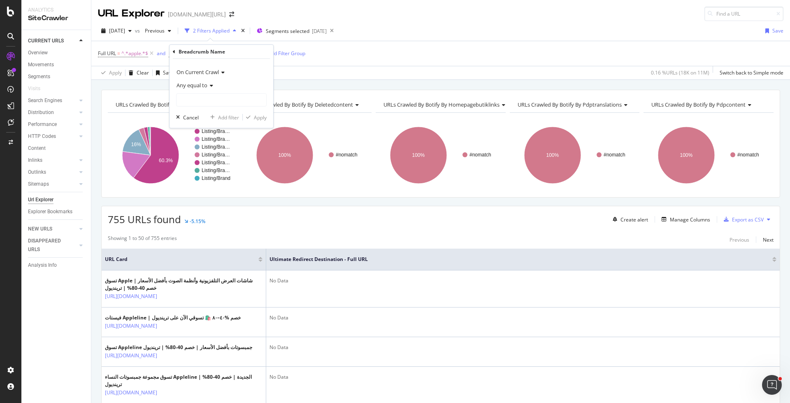
click at [173, 51] on icon at bounding box center [174, 51] width 2 height 5
click at [336, 70] on div "Apply Clear Save 0.16 % URLs ( 18K on 11M ) Switch back to Simple mode" at bounding box center [440, 73] width 698 height 14
click at [689, 218] on div "Manage Columns" at bounding box center [690, 219] width 40 height 7
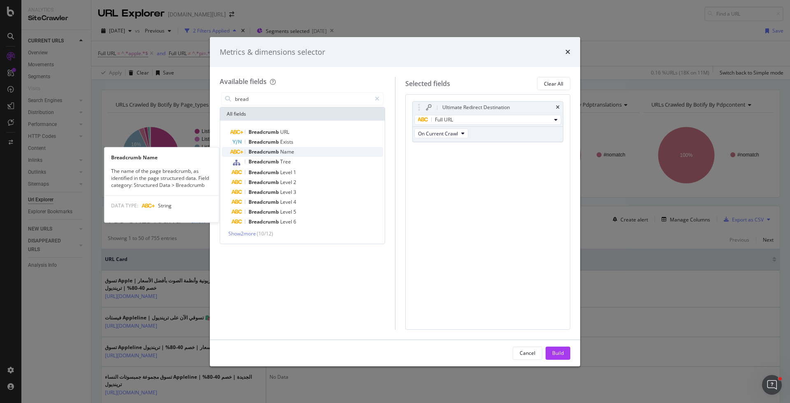
type input "bread"
click at [297, 149] on div "Breadcrumb Name" at bounding box center [307, 152] width 151 height 10
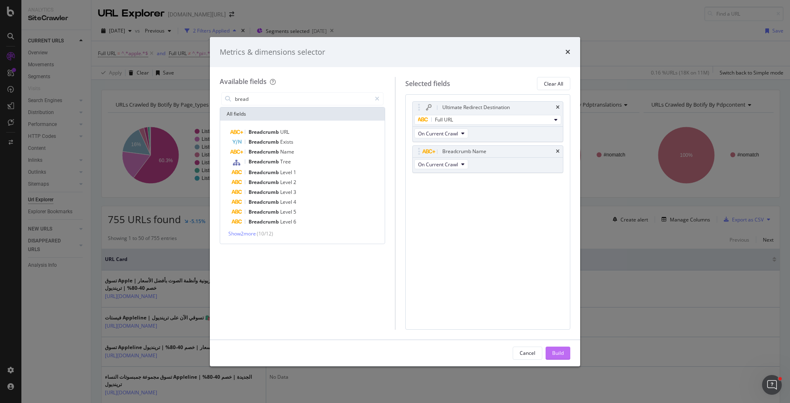
click at [559, 350] on div "Build" at bounding box center [558, 352] width 12 height 7
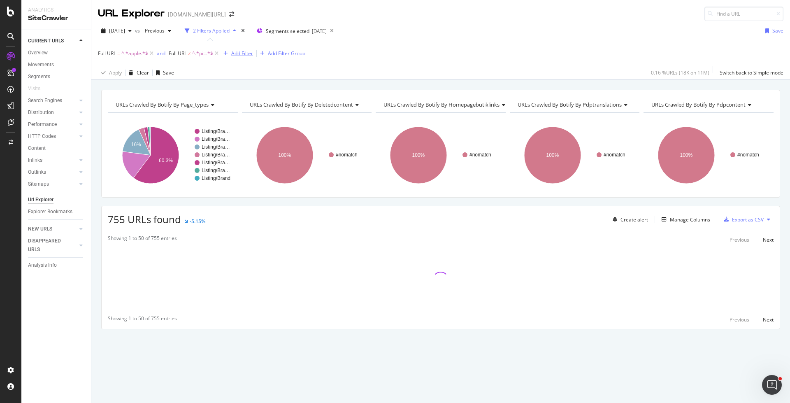
click at [240, 56] on div "Add Filter" at bounding box center [236, 53] width 33 height 9
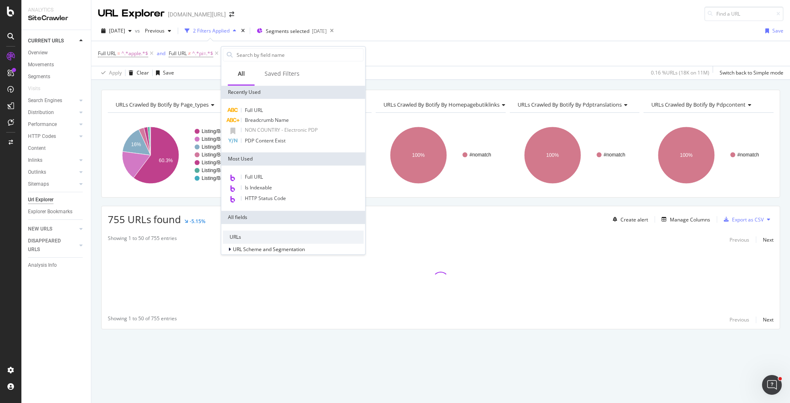
click at [418, 78] on div "Apply Clear Save 0.16 % URLs ( 18K on 11M ) Switch back to Simple mode" at bounding box center [440, 73] width 698 height 14
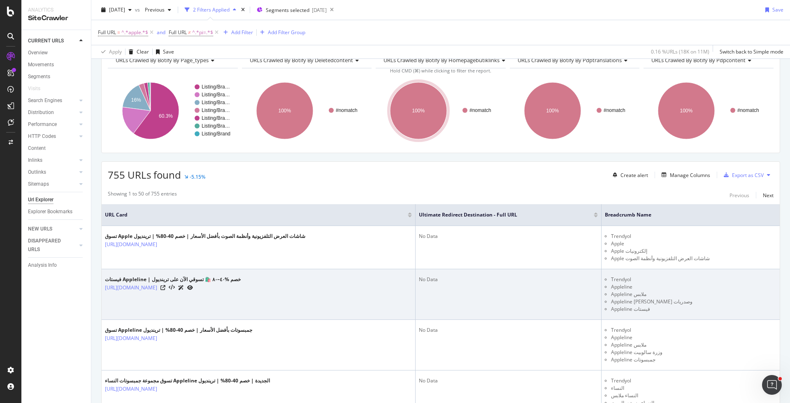
scroll to position [35, 0]
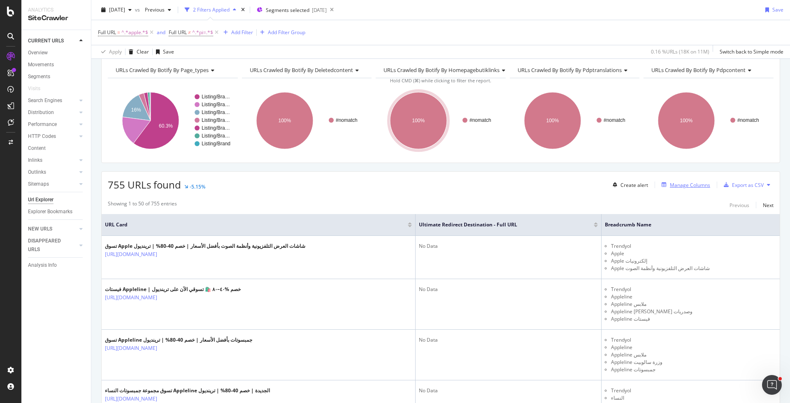
click at [678, 185] on div "Manage Columns" at bounding box center [690, 184] width 40 height 7
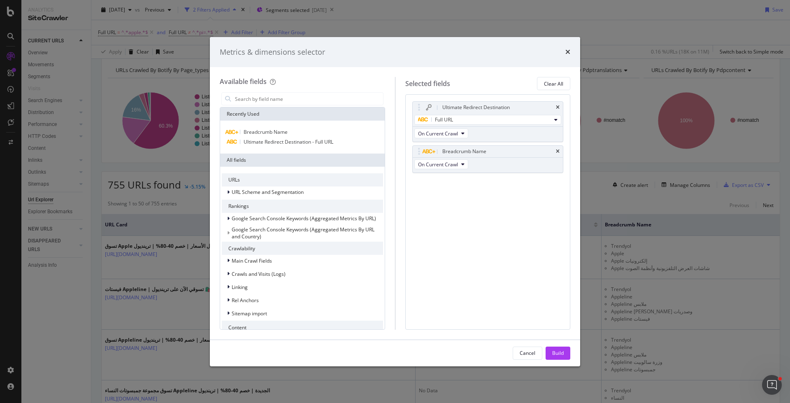
click at [601, 247] on div "Metrics & dimensions selector Available fields Recently Used Breadcrumb Name Ul…" at bounding box center [395, 201] width 790 height 403
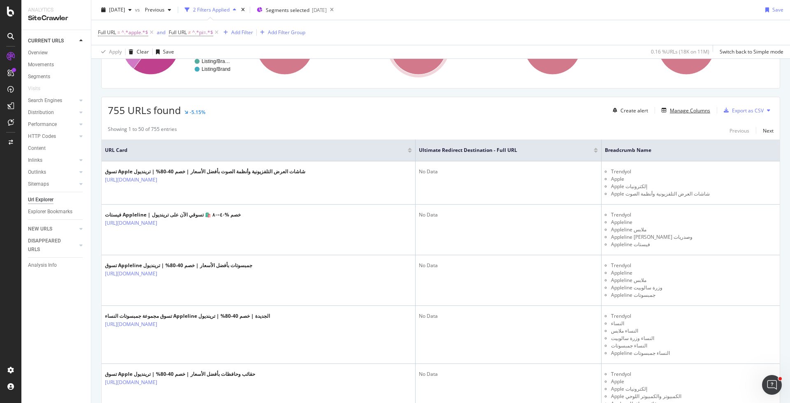
scroll to position [0, 0]
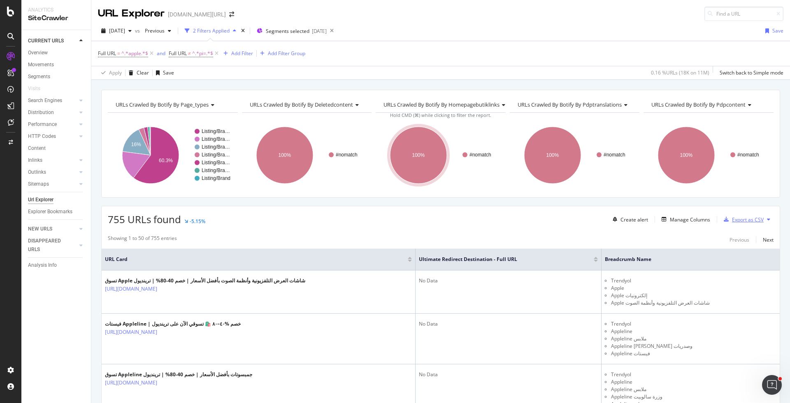
click at [750, 222] on div "Export as CSV" at bounding box center [741, 219] width 43 height 12
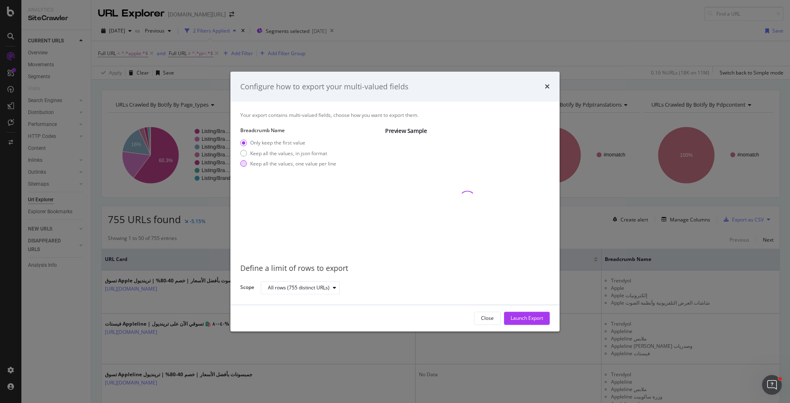
click at [307, 163] on div "Keep all the values, one value per line" at bounding box center [293, 163] width 86 height 7
click at [547, 87] on icon "times" at bounding box center [546, 86] width 5 height 7
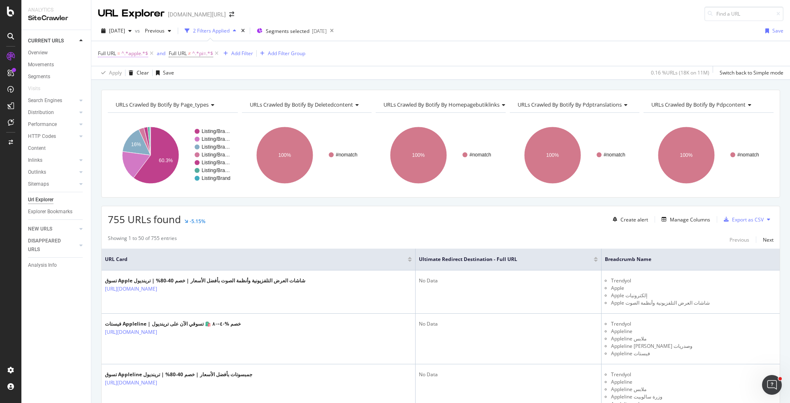
click at [134, 54] on span "^.*apple.*$" at bounding box center [134, 54] width 27 height 12
click at [141, 84] on input "apple" at bounding box center [144, 86] width 78 height 13
type input "iphone"
click at [184, 104] on div "Apply" at bounding box center [189, 103] width 13 height 7
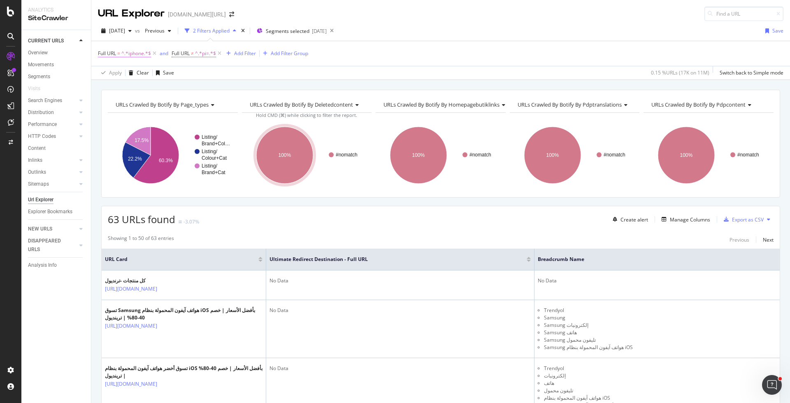
click at [136, 54] on span "^.*iphone.*$" at bounding box center [136, 54] width 30 height 12
click at [137, 83] on input "iphone" at bounding box center [144, 86] width 78 height 13
type input "-ios-"
click at [186, 100] on button "Apply" at bounding box center [183, 104] width 24 height 8
click at [741, 219] on div "Export as CSV" at bounding box center [748, 219] width 32 height 7
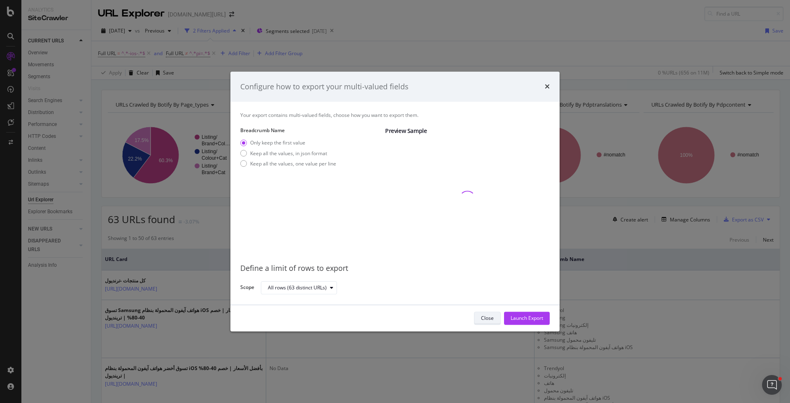
click at [486, 318] on div "Close" at bounding box center [487, 318] width 13 height 7
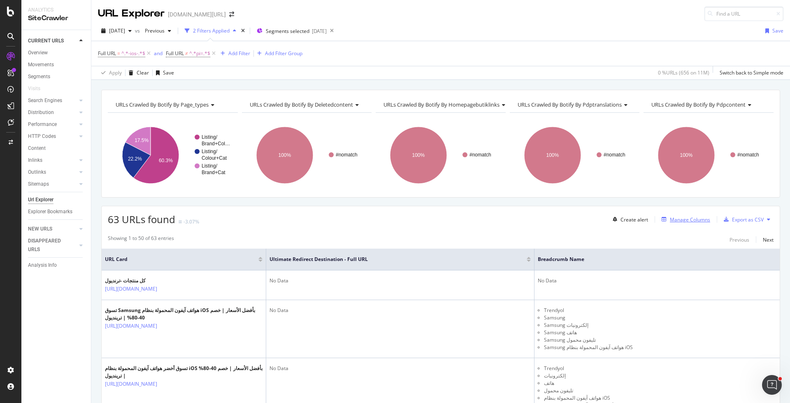
click at [677, 221] on div "Manage Columns" at bounding box center [684, 219] width 52 height 9
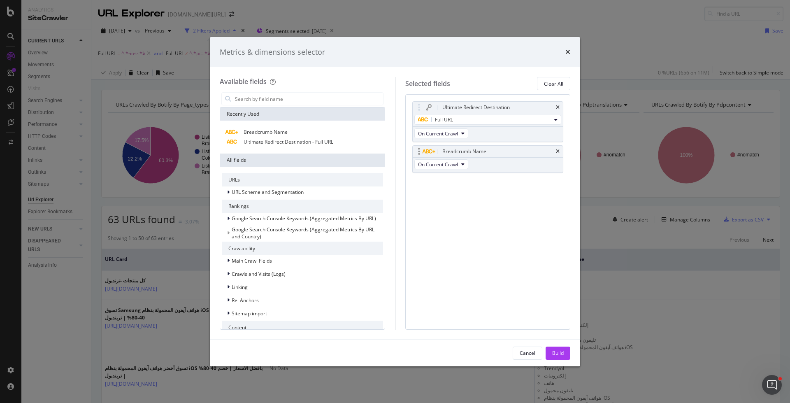
click at [555, 151] on div "Breadcrumb Name" at bounding box center [487, 152] width 151 height 12
click at [560, 148] on div "Breadcrumb Name" at bounding box center [487, 152] width 151 height 12
click at [556, 150] on icon "times" at bounding box center [558, 151] width 4 height 5
click at [561, 351] on div "Build" at bounding box center [558, 352] width 12 height 7
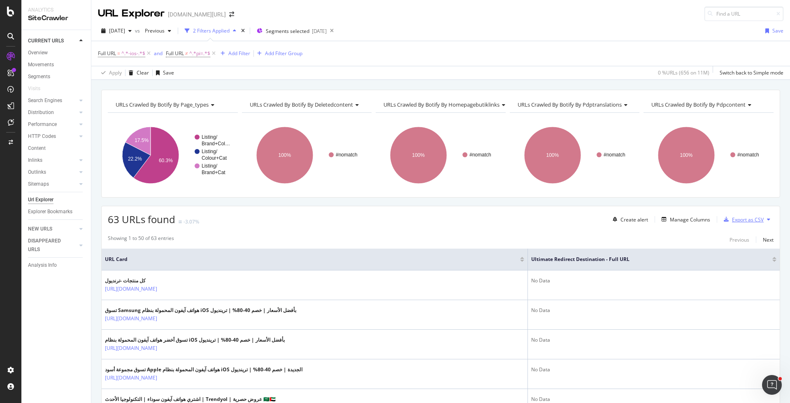
click at [741, 214] on div "Export as CSV" at bounding box center [741, 219] width 43 height 12
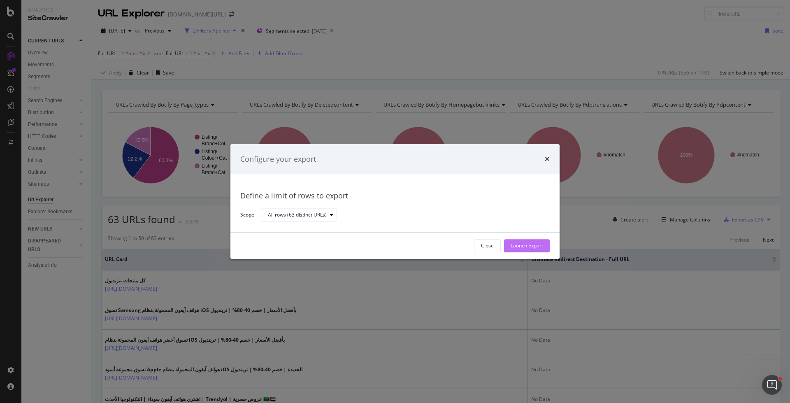
click at [532, 245] on div "Launch Export" at bounding box center [526, 245] width 32 height 7
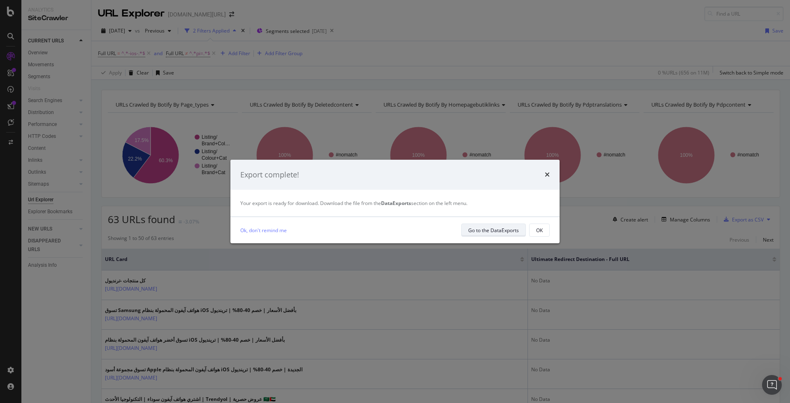
click at [500, 227] on div "Go to the DataExports" at bounding box center [493, 230] width 51 height 7
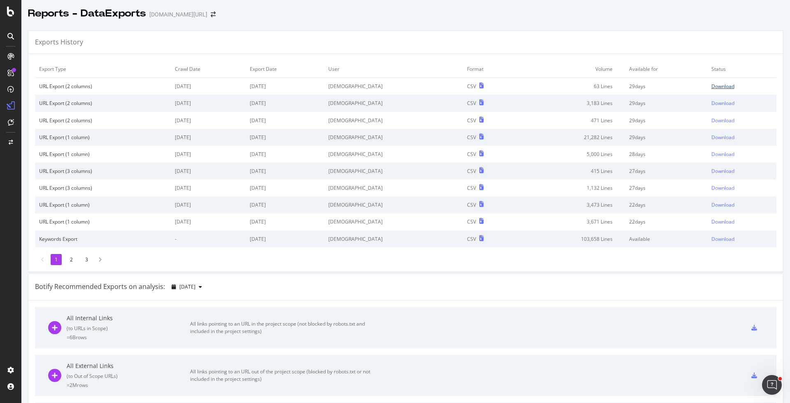
click at [720, 86] on div "Download" at bounding box center [722, 86] width 23 height 7
click at [714, 103] on div "Download" at bounding box center [722, 103] width 23 height 7
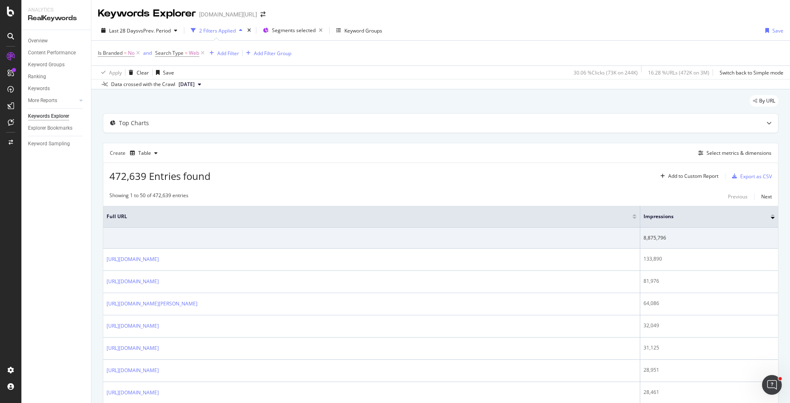
scroll to position [258, 0]
